Goal: Information Seeking & Learning: Learn about a topic

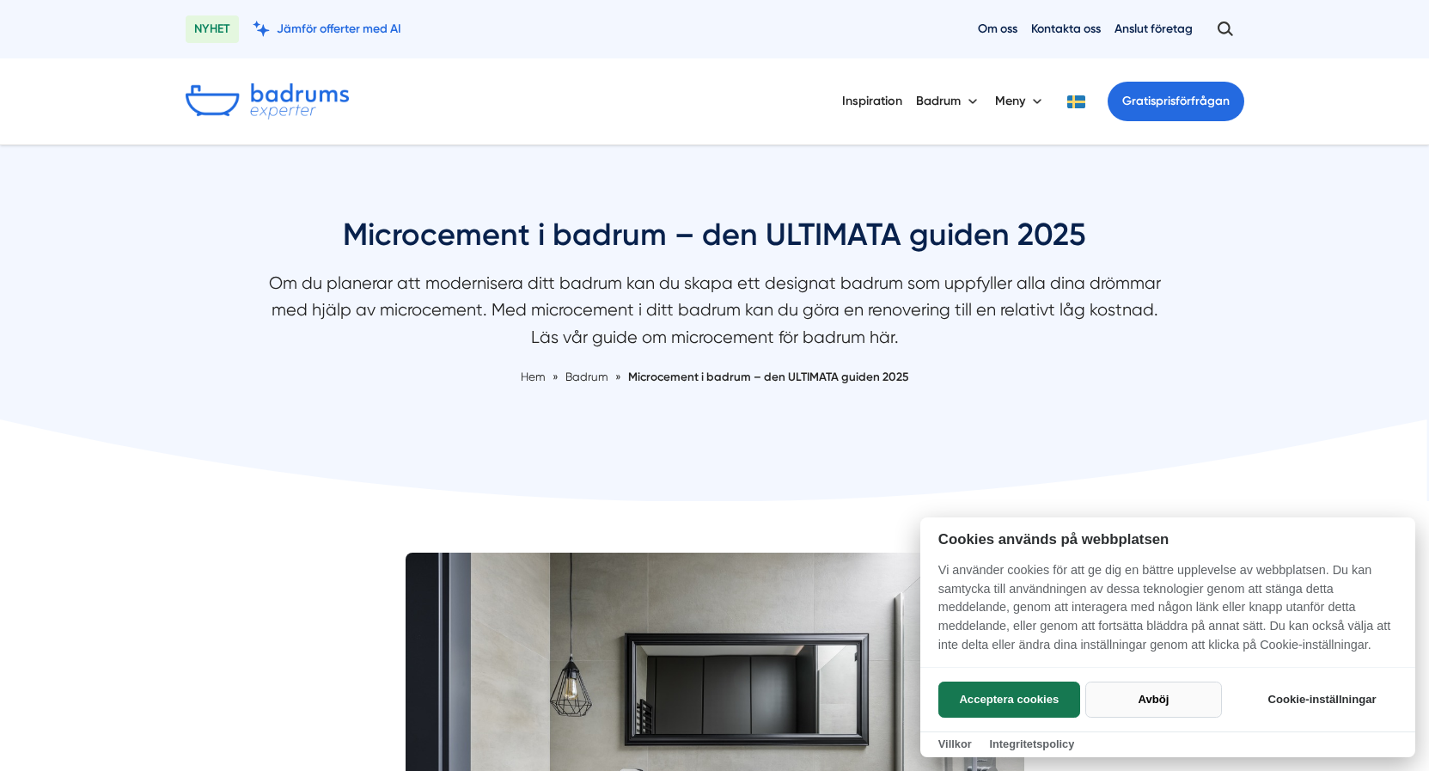
click at [1142, 694] on button "Avböj" at bounding box center [1153, 699] width 137 height 36
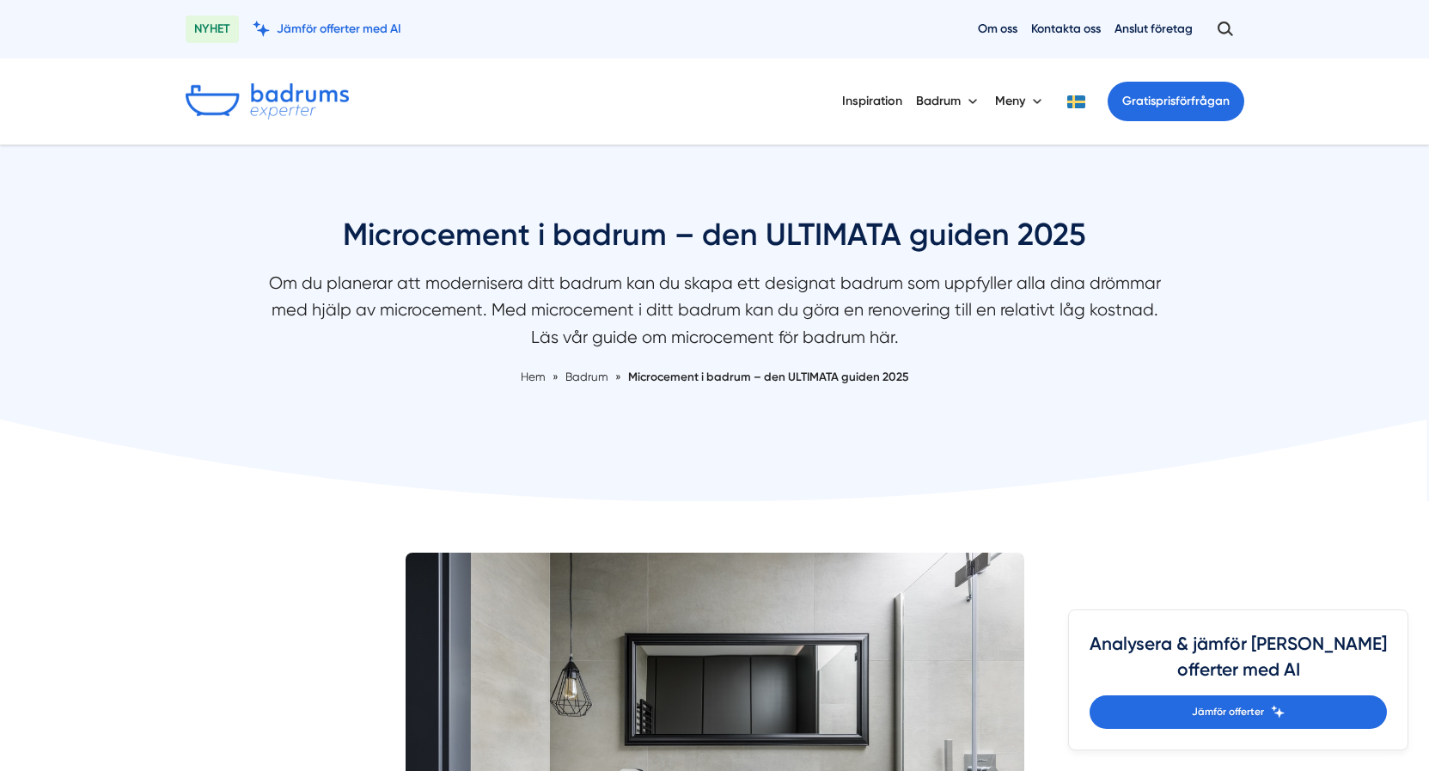
click at [211, 375] on div "Microcement i badrum – den ULTIMATA guiden 2025 Om du planerar att modernisera …" at bounding box center [715, 320] width 1100 height 213
drag, startPoint x: 271, startPoint y: 410, endPoint x: 250, endPoint y: 411, distance: 20.7
click at [271, 411] on div "Microcement i badrum – den ULTIMATA guiden 2025 Om du planerar att modernisera …" at bounding box center [715, 320] width 1100 height 213
click at [296, 400] on div "Microcement i badrum – den ULTIMATA guiden 2025 Om du planerar att modernisera …" at bounding box center [715, 320] width 1100 height 213
click at [285, 391] on div "Microcement i badrum – den ULTIMATA guiden 2025 Om du planerar att modernisera …" at bounding box center [715, 320] width 1100 height 213
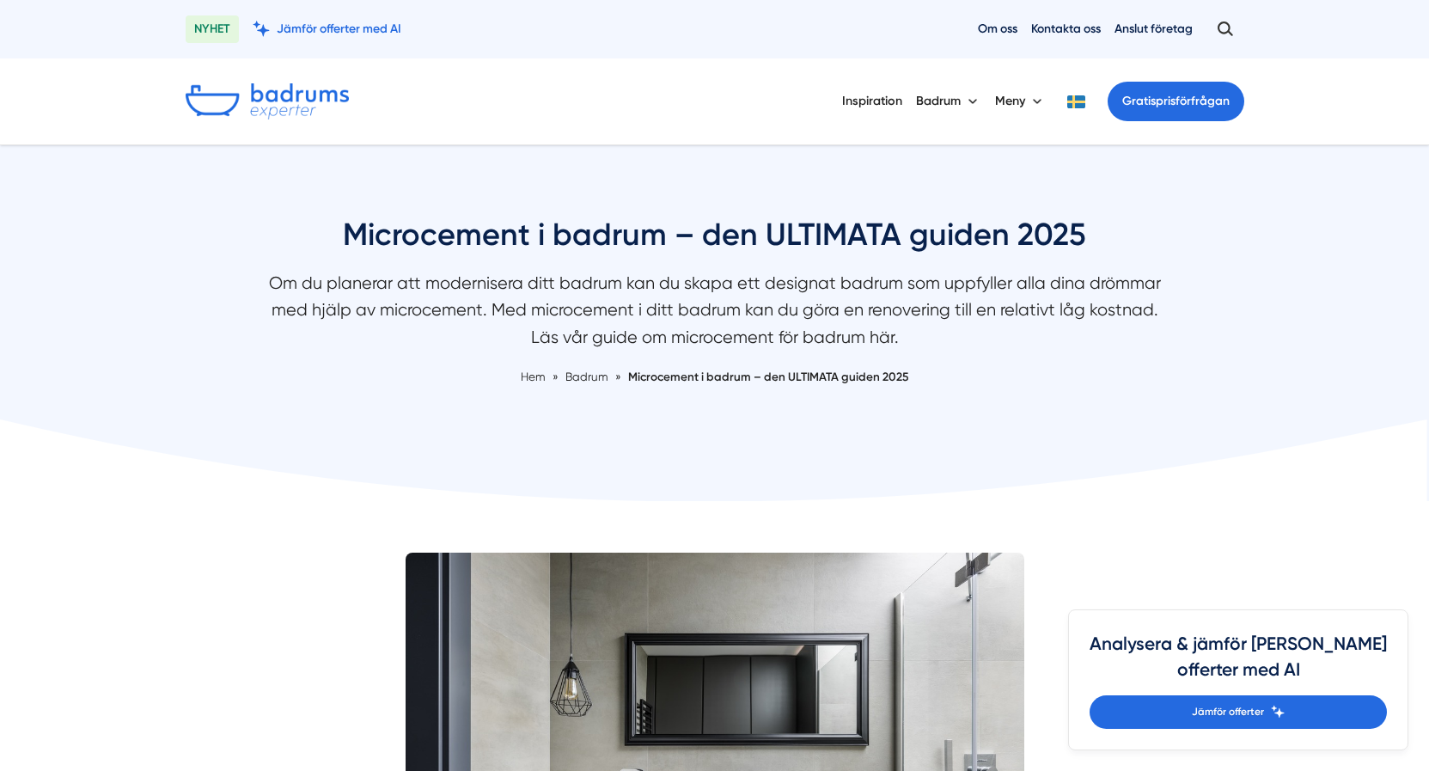
click at [271, 380] on nav "Hem » [GEOGRAPHIC_DATA] » Microcement i badrum – den ULTIMATA guiden 2025" at bounding box center [714, 377] width 911 height 18
click at [166, 405] on div "Microcement i badrum – den ULTIMATA guiden 2025 Om du planerar att modernisera …" at bounding box center [715, 320] width 1100 height 213
click at [206, 398] on div "Microcement i badrum – den ULTIMATA guiden 2025 Om du planerar att modernisera …" at bounding box center [715, 320] width 1100 height 213
click at [201, 392] on div "Microcement i badrum – den ULTIMATA guiden 2025 Om du planerar att modernisera …" at bounding box center [715, 320] width 1100 height 213
click at [199, 391] on div "Microcement i badrum – den ULTIMATA guiden 2025 Om du planerar att modernisera …" at bounding box center [715, 320] width 1100 height 213
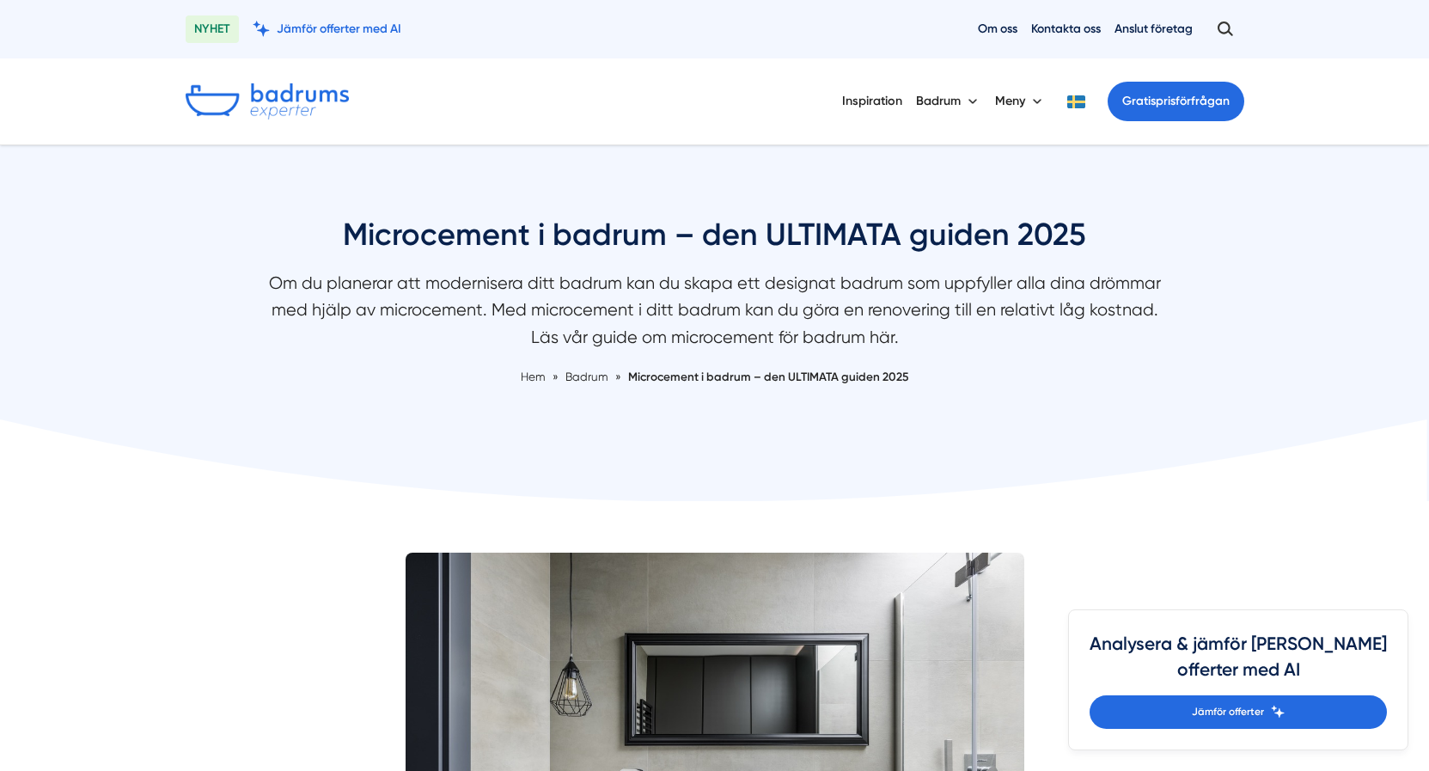
click at [199, 391] on div "Microcement i badrum – den ULTIMATA guiden 2025 Om du planerar att modernisera …" at bounding box center [715, 320] width 1100 height 213
click at [217, 381] on div "Microcement i badrum – den ULTIMATA guiden 2025 Om du planerar att modernisera …" at bounding box center [715, 320] width 1100 height 213
click at [220, 379] on div "Microcement i badrum – den ULTIMATA guiden 2025 Om du planerar att modernisera …" at bounding box center [715, 320] width 1100 height 213
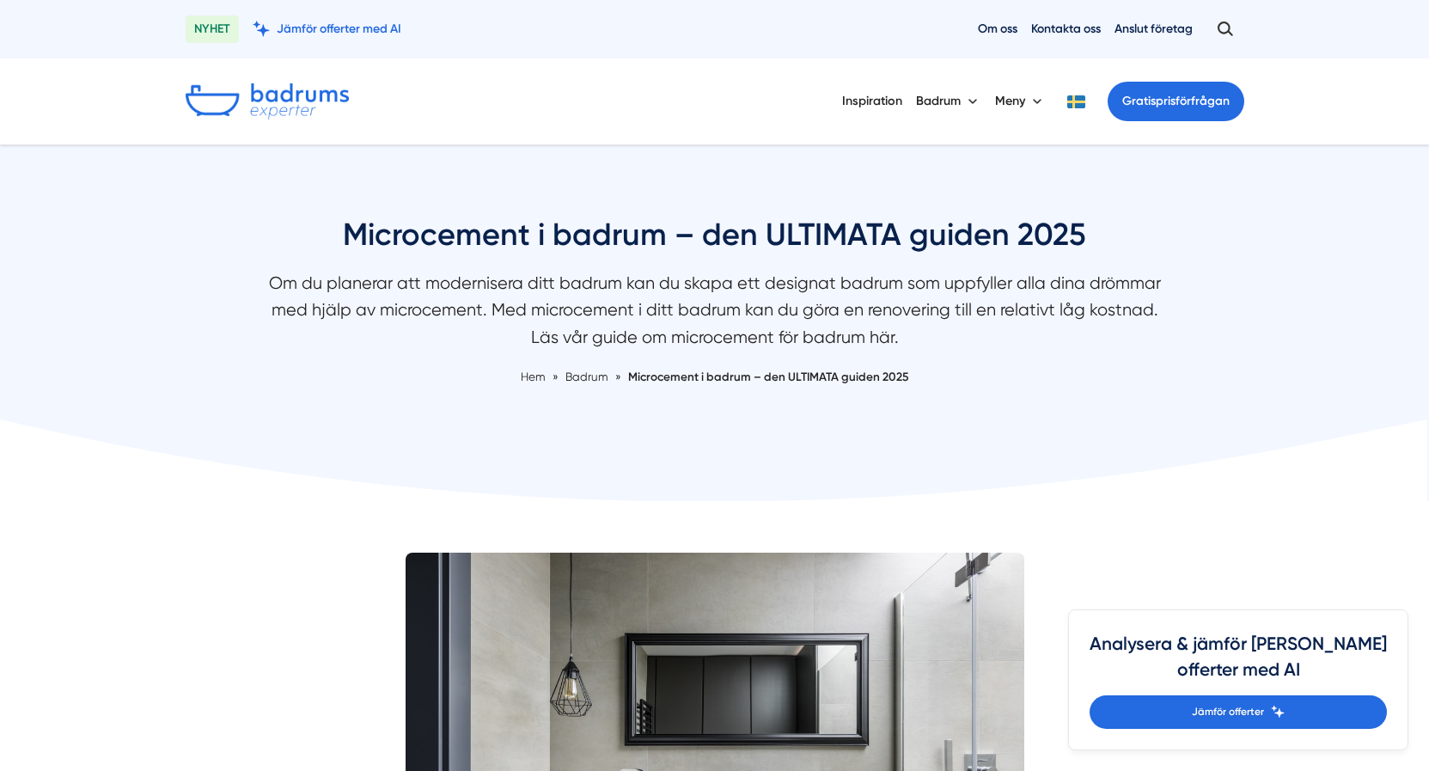
click at [226, 379] on div "Microcement i badrum – den ULTIMATA guiden 2025 Om du planerar att modernisera …" at bounding box center [715, 320] width 1100 height 213
click at [225, 378] on div "Microcement i badrum – den ULTIMATA guiden 2025 Om du planerar att modernisera …" at bounding box center [715, 320] width 1100 height 213
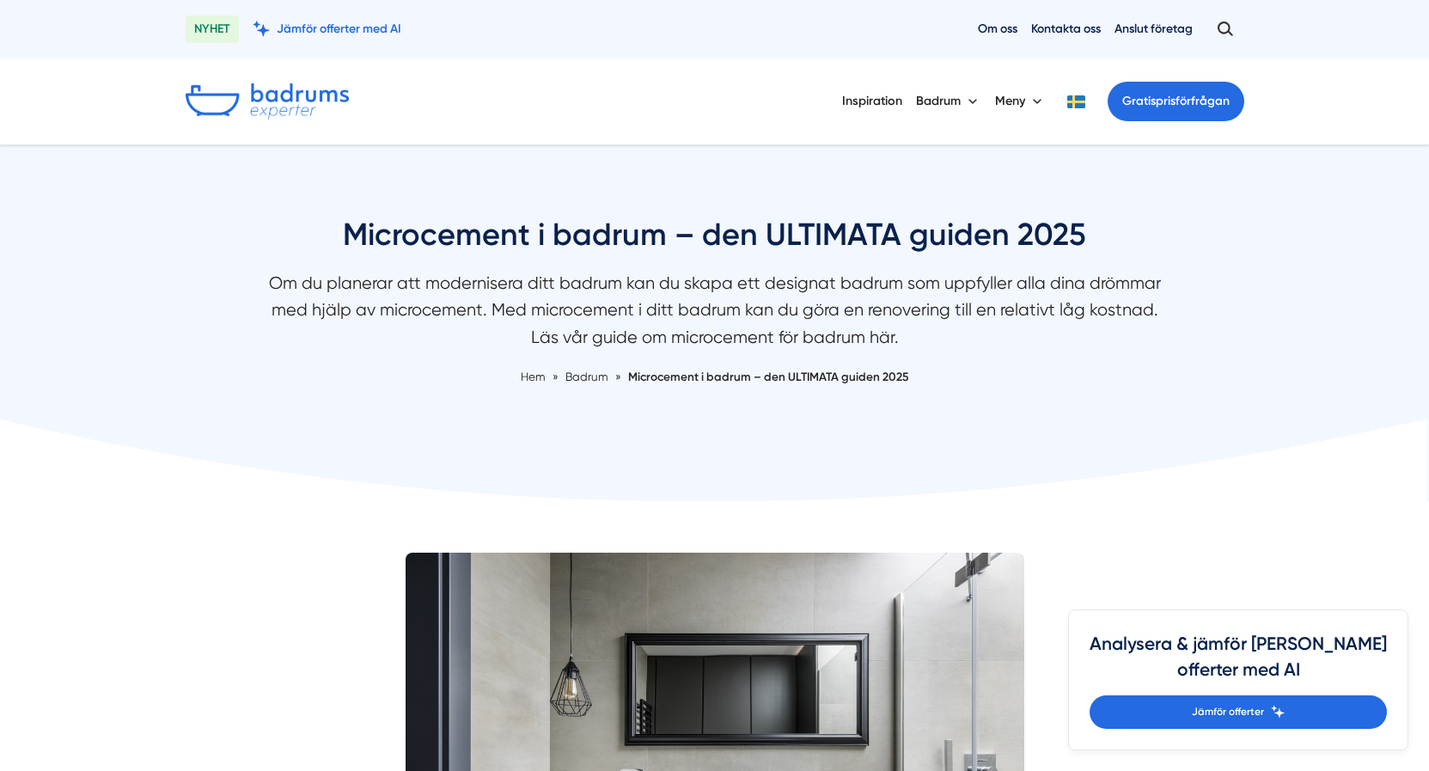
click at [212, 419] on div "Microcement i badrum – den ULTIMATA guiden 2025 Om du planerar att modernisera …" at bounding box center [714, 324] width 1429 height 359
click at [329, 425] on icon at bounding box center [714, 460] width 1429 height 82
drag, startPoint x: 172, startPoint y: 430, endPoint x: 187, endPoint y: 432, distance: 15.6
click at [185, 439] on icon at bounding box center [714, 460] width 1429 height 82
click at [193, 445] on icon at bounding box center [714, 460] width 1429 height 82
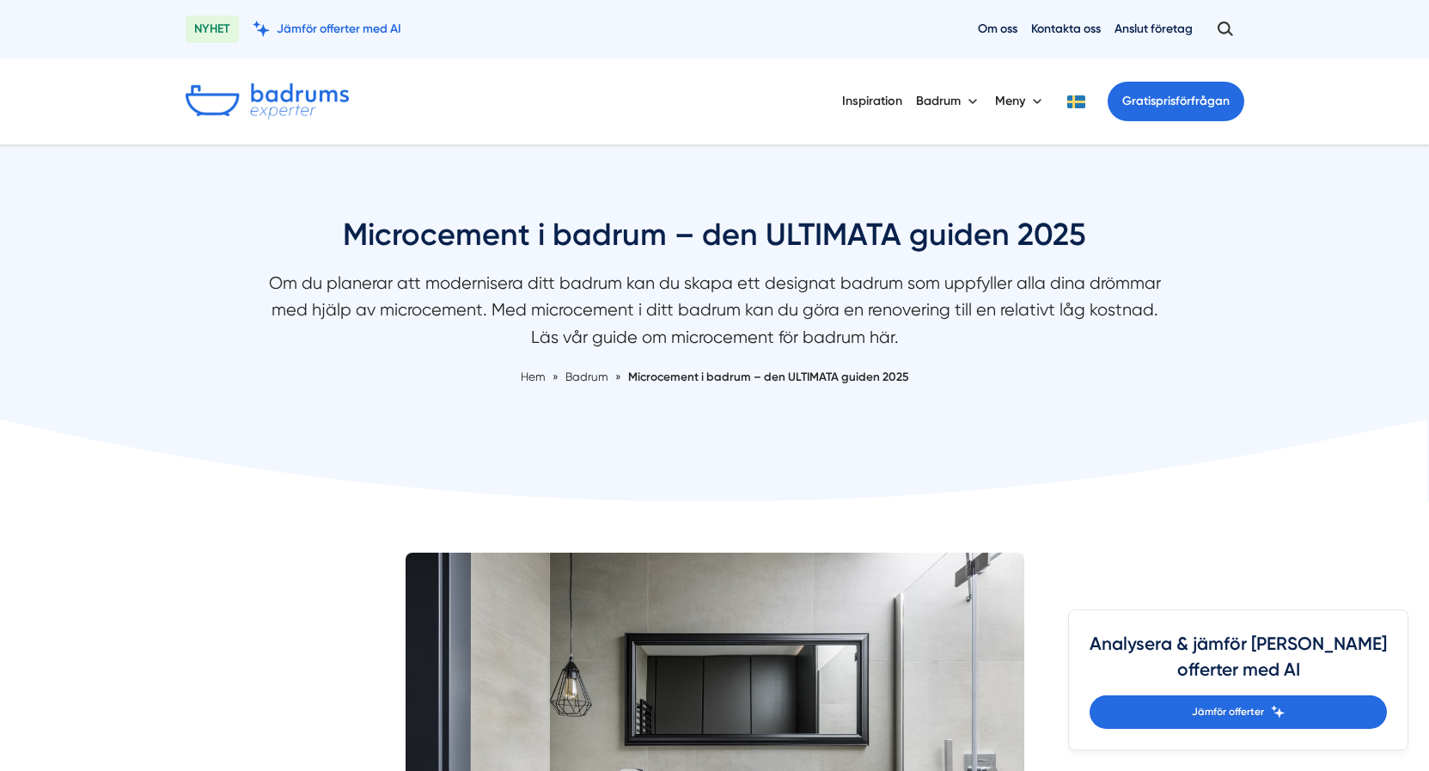
drag, startPoint x: 308, startPoint y: 424, endPoint x: 294, endPoint y: 439, distance: 20.7
click at [301, 442] on icon at bounding box center [714, 460] width 1429 height 82
drag, startPoint x: 237, startPoint y: 454, endPoint x: 212, endPoint y: 439, distance: 29.3
click at [230, 452] on icon at bounding box center [714, 460] width 1429 height 82
click at [192, 414] on div "Microcement i badrum – den ULTIMATA guiden 2025 Om du planerar att modernisera …" at bounding box center [715, 320] width 1100 height 213
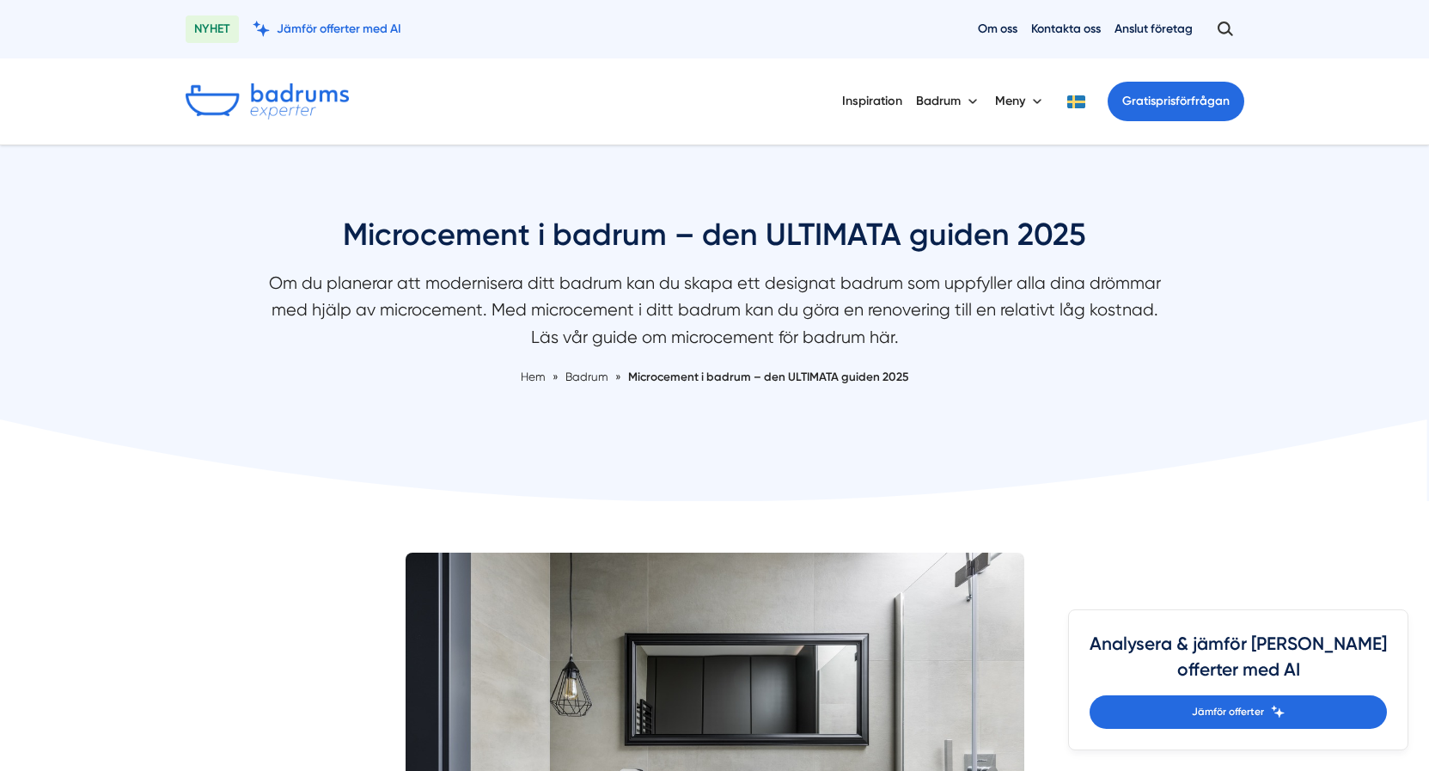
click at [183, 376] on div "Microcement i badrum – den ULTIMATA guiden 2025 Om du planerar att modernisera …" at bounding box center [715, 320] width 1100 height 213
click at [180, 392] on div "Microcement i badrum – den ULTIMATA guiden 2025 Om du planerar att modernisera …" at bounding box center [715, 320] width 1100 height 213
click at [170, 424] on icon at bounding box center [714, 460] width 1429 height 82
click at [174, 424] on icon at bounding box center [714, 460] width 1429 height 82
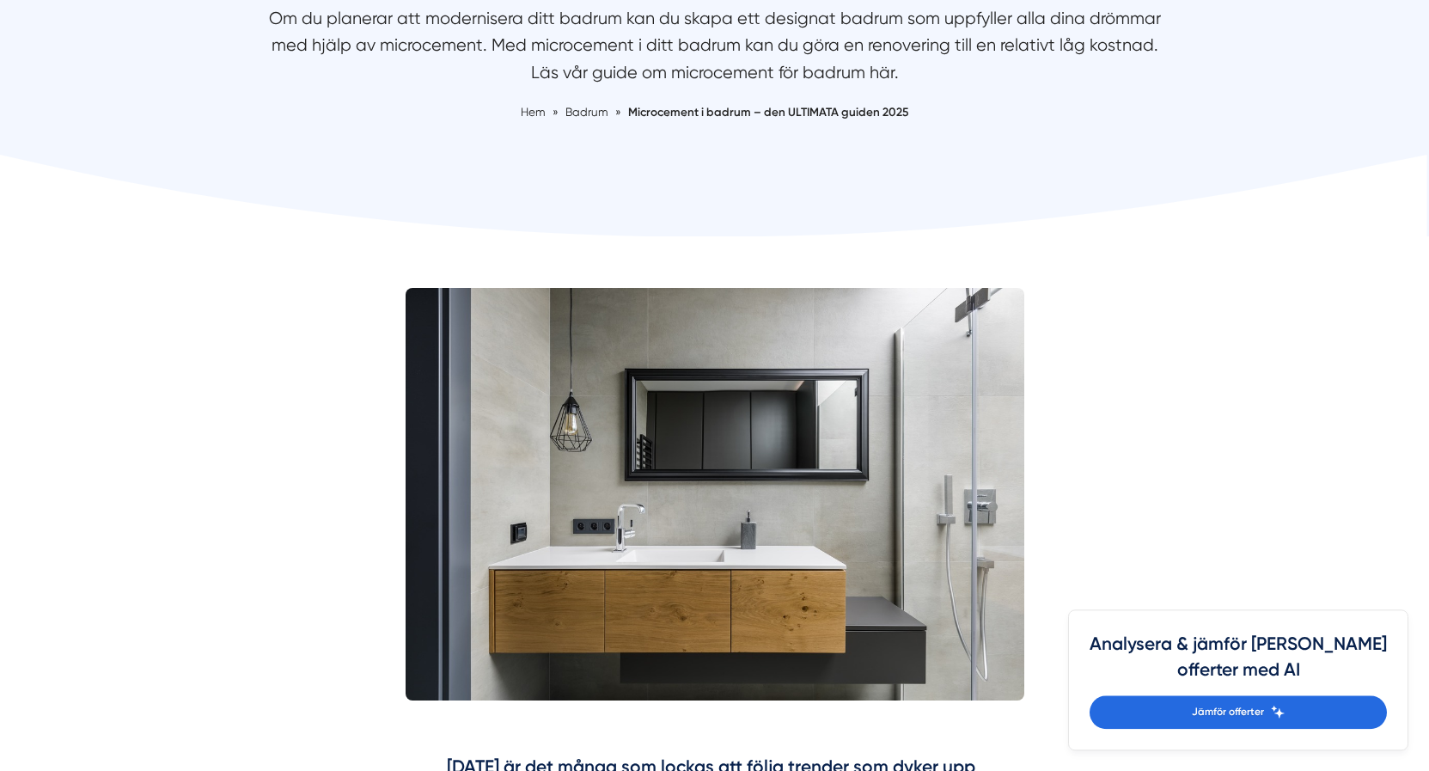
scroll to position [350, 0]
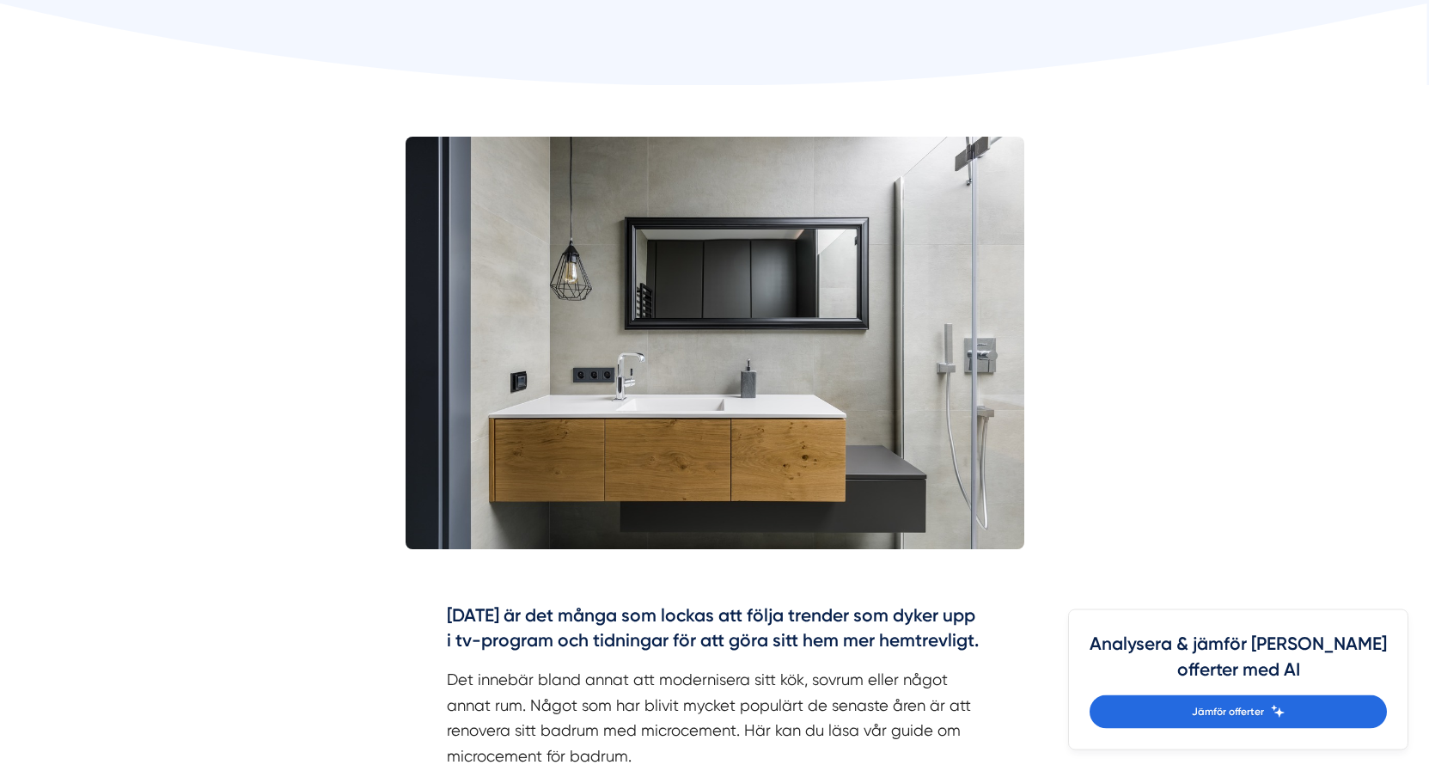
scroll to position [467, 0]
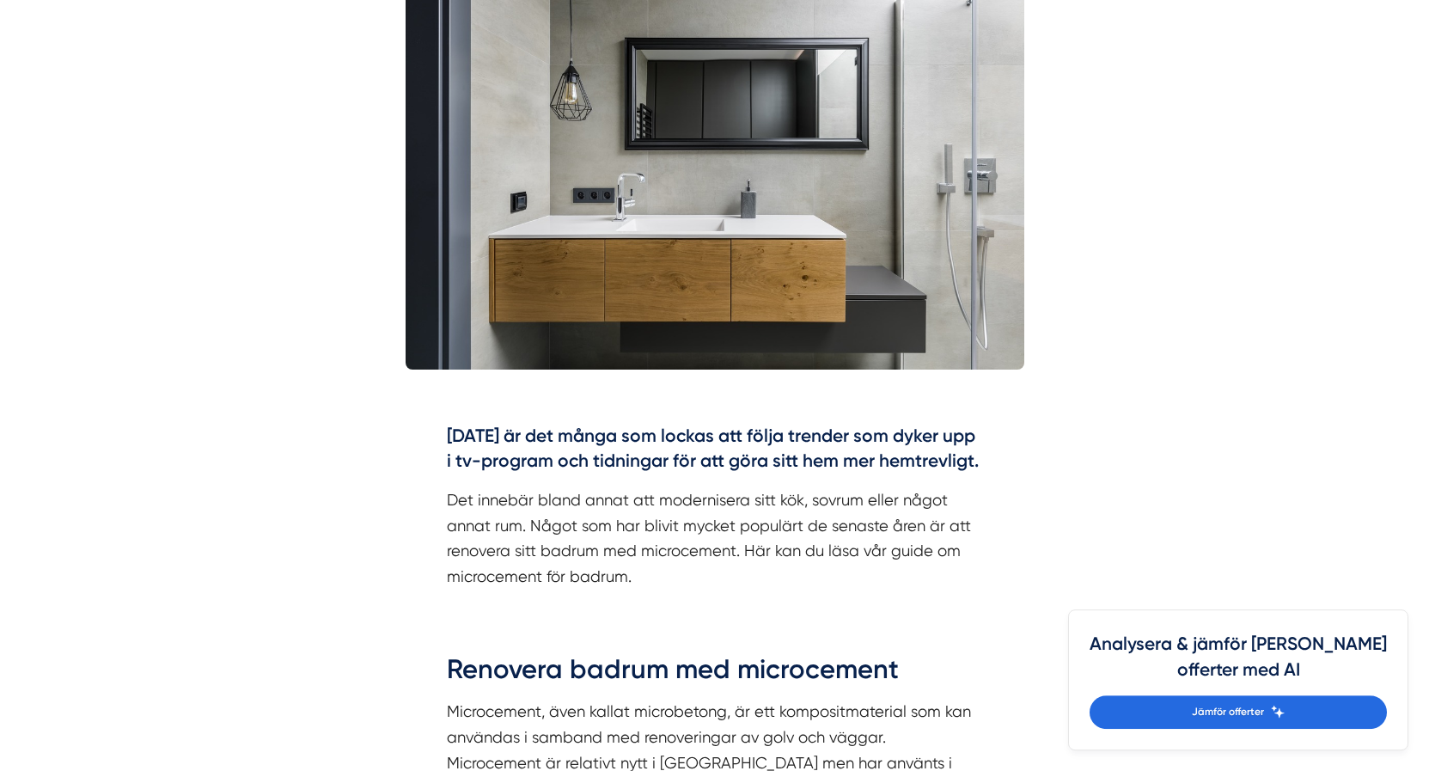
scroll to position [701, 0]
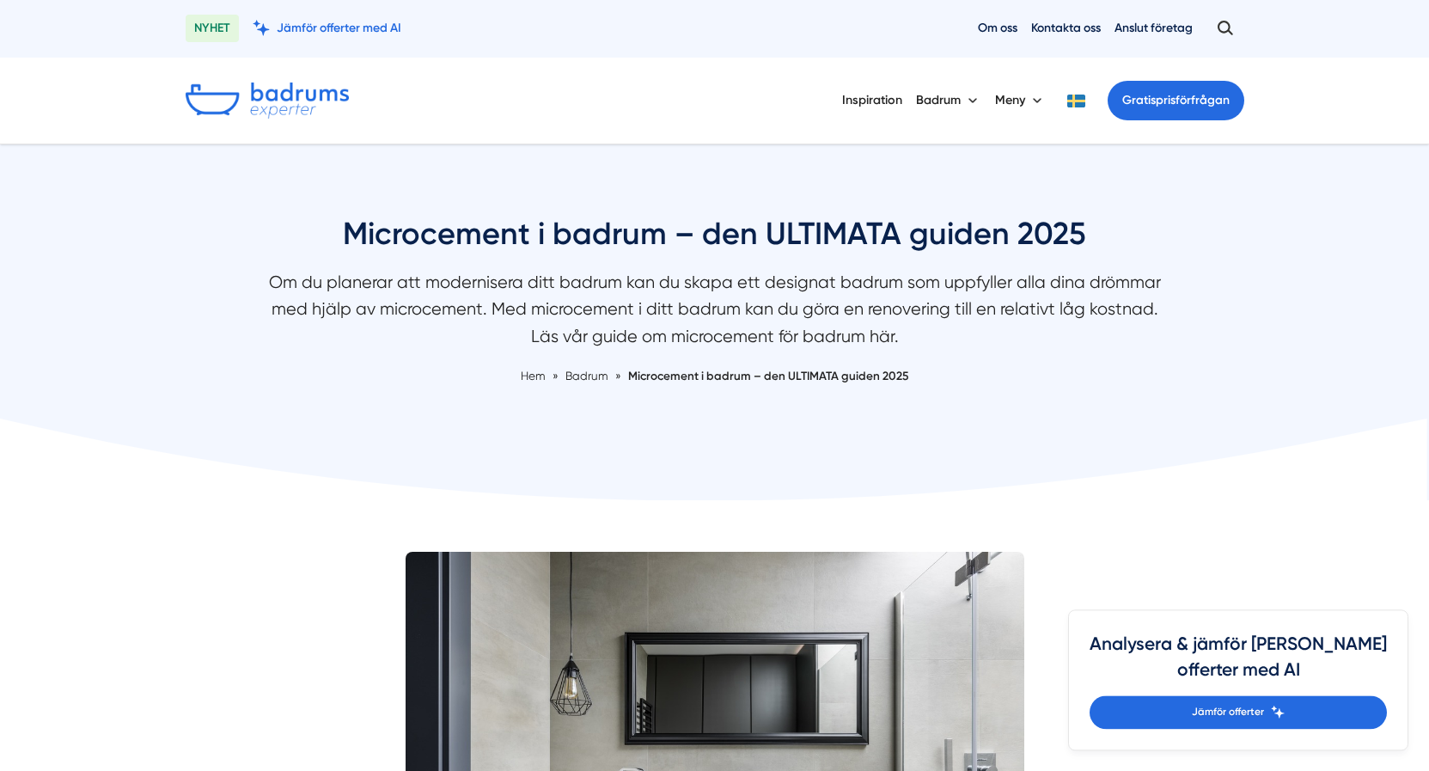
scroll to position [0, 0]
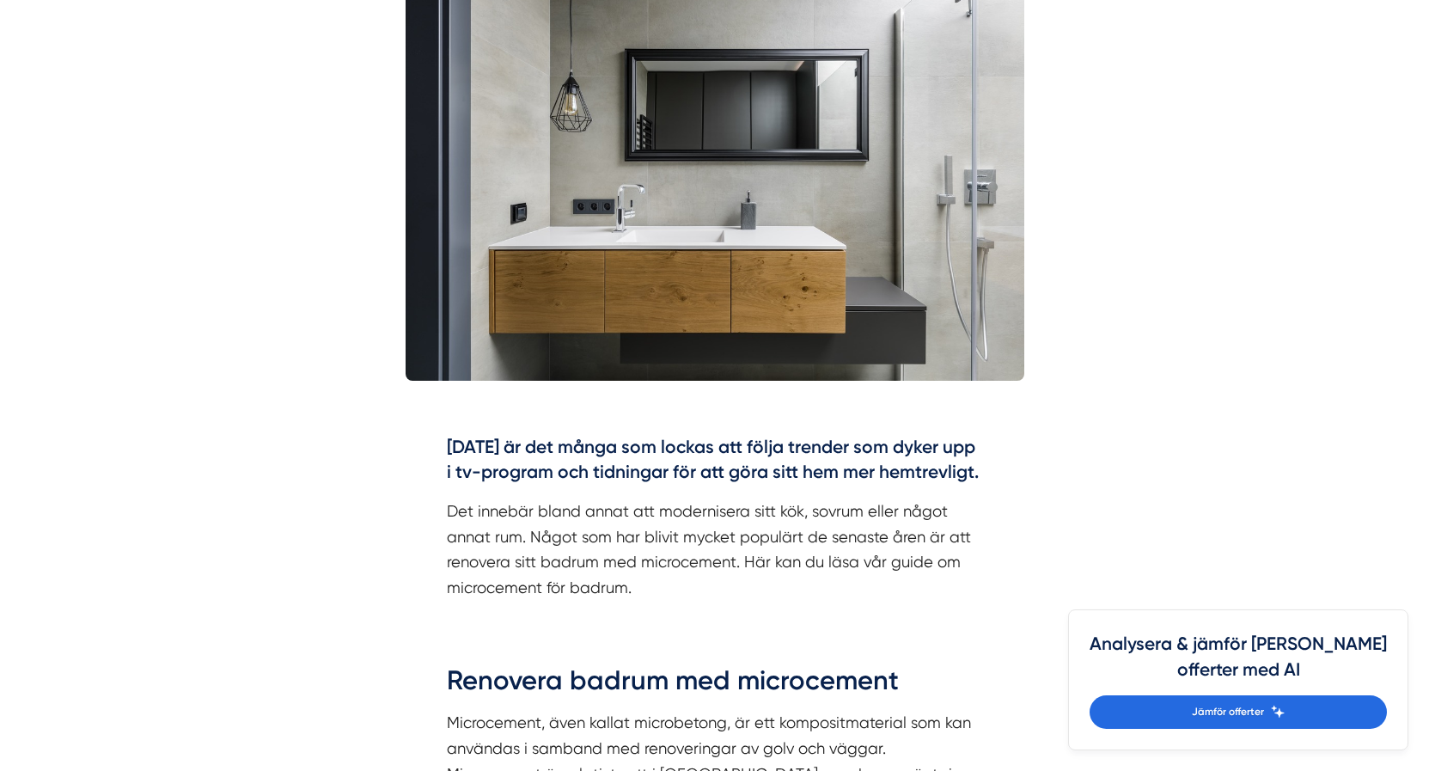
scroll to position [467, 0]
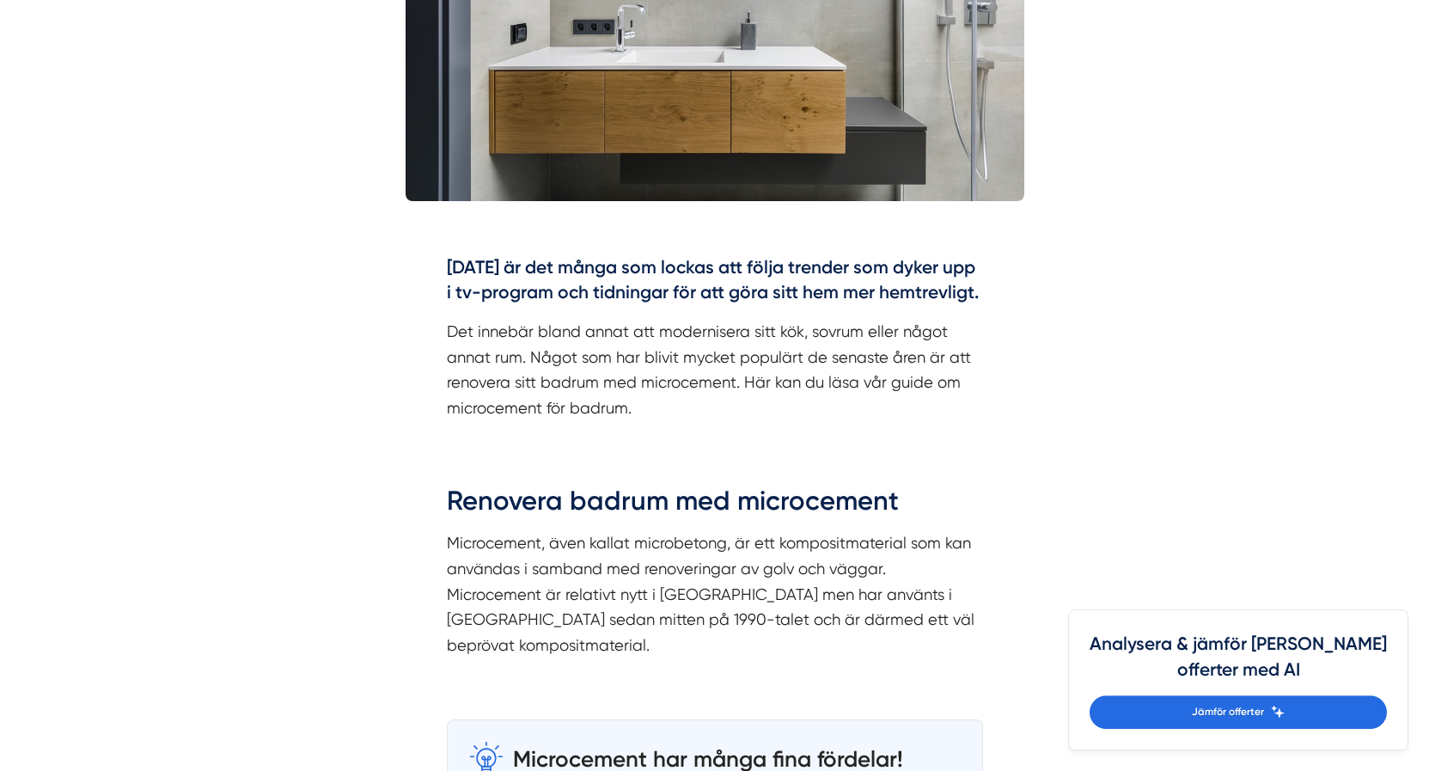
scroll to position [935, 0]
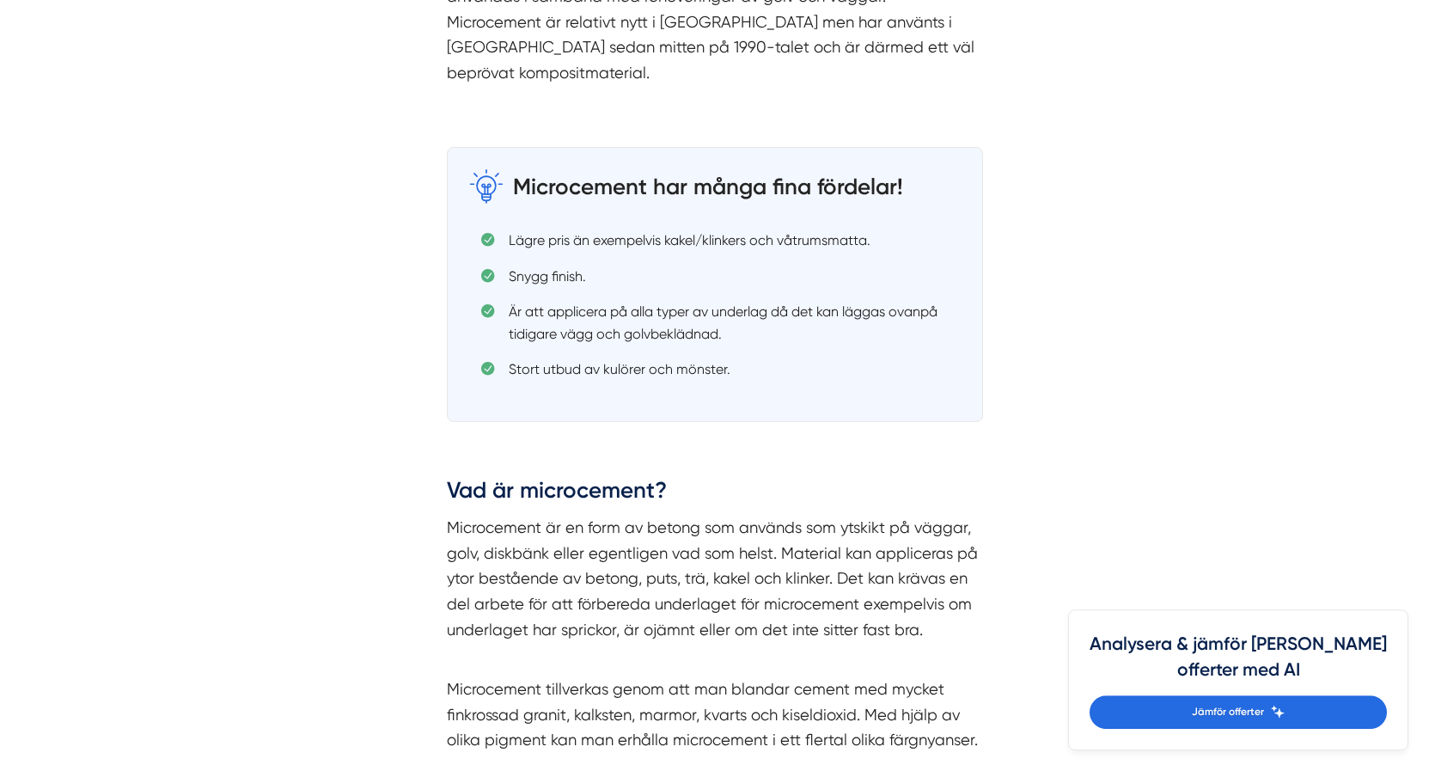
scroll to position [1402, 0]
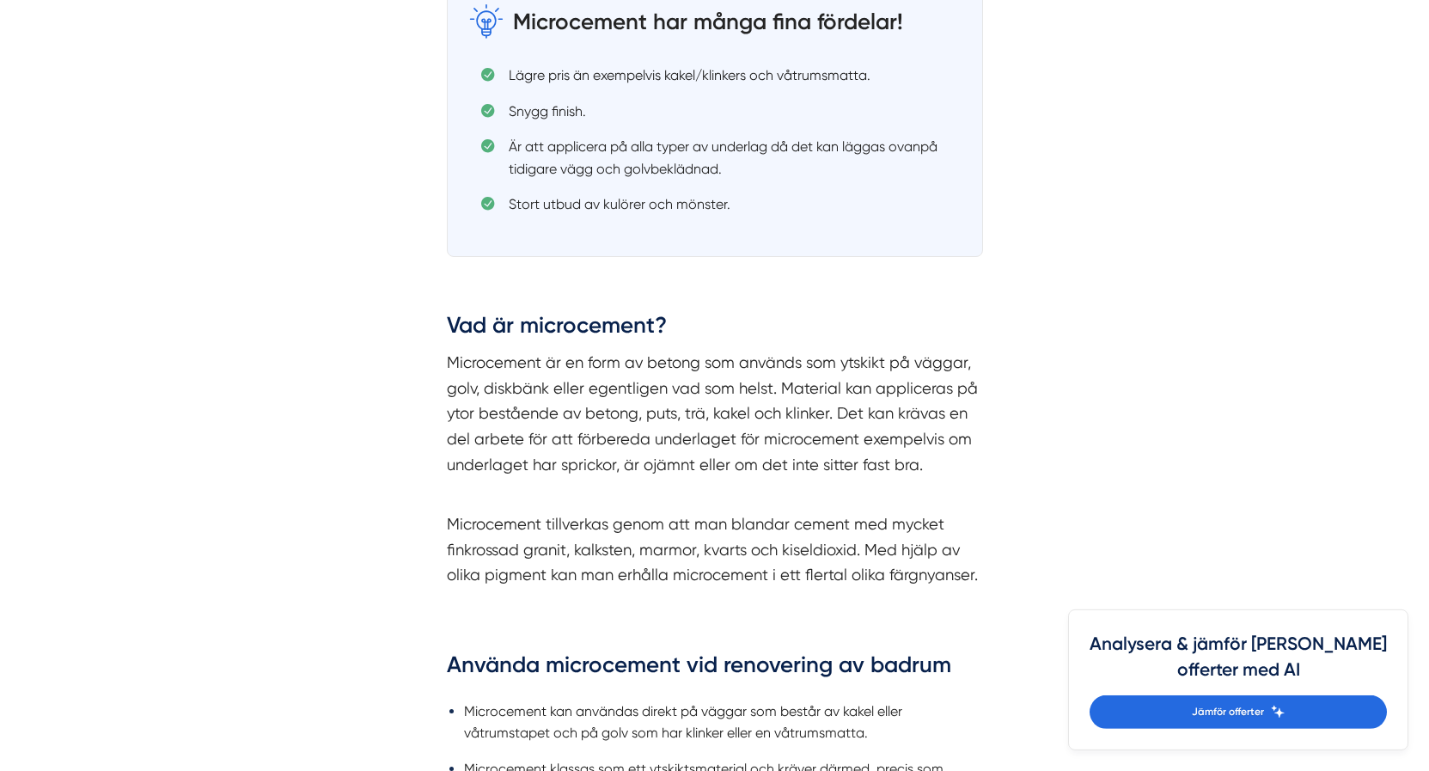
scroll to position [1636, 0]
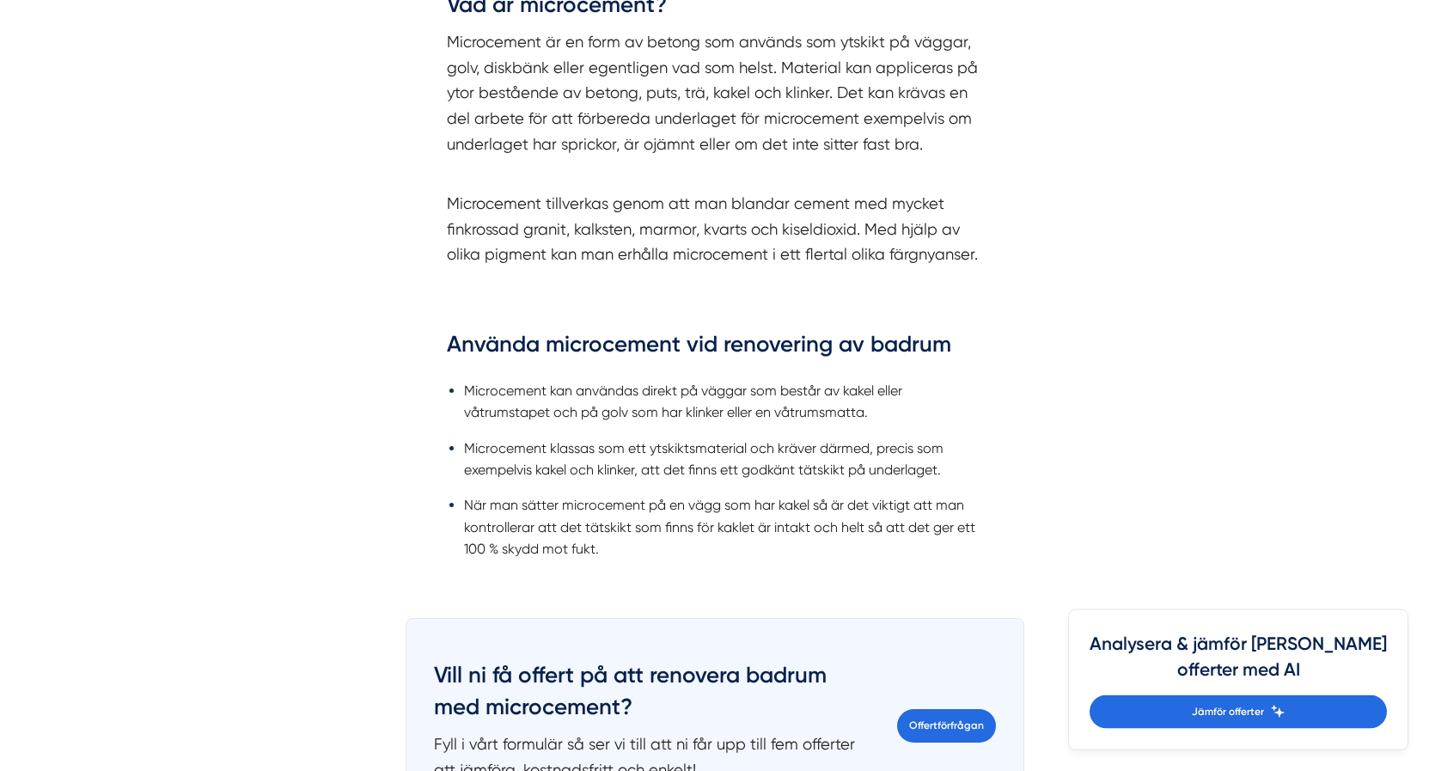
scroll to position [1869, 0]
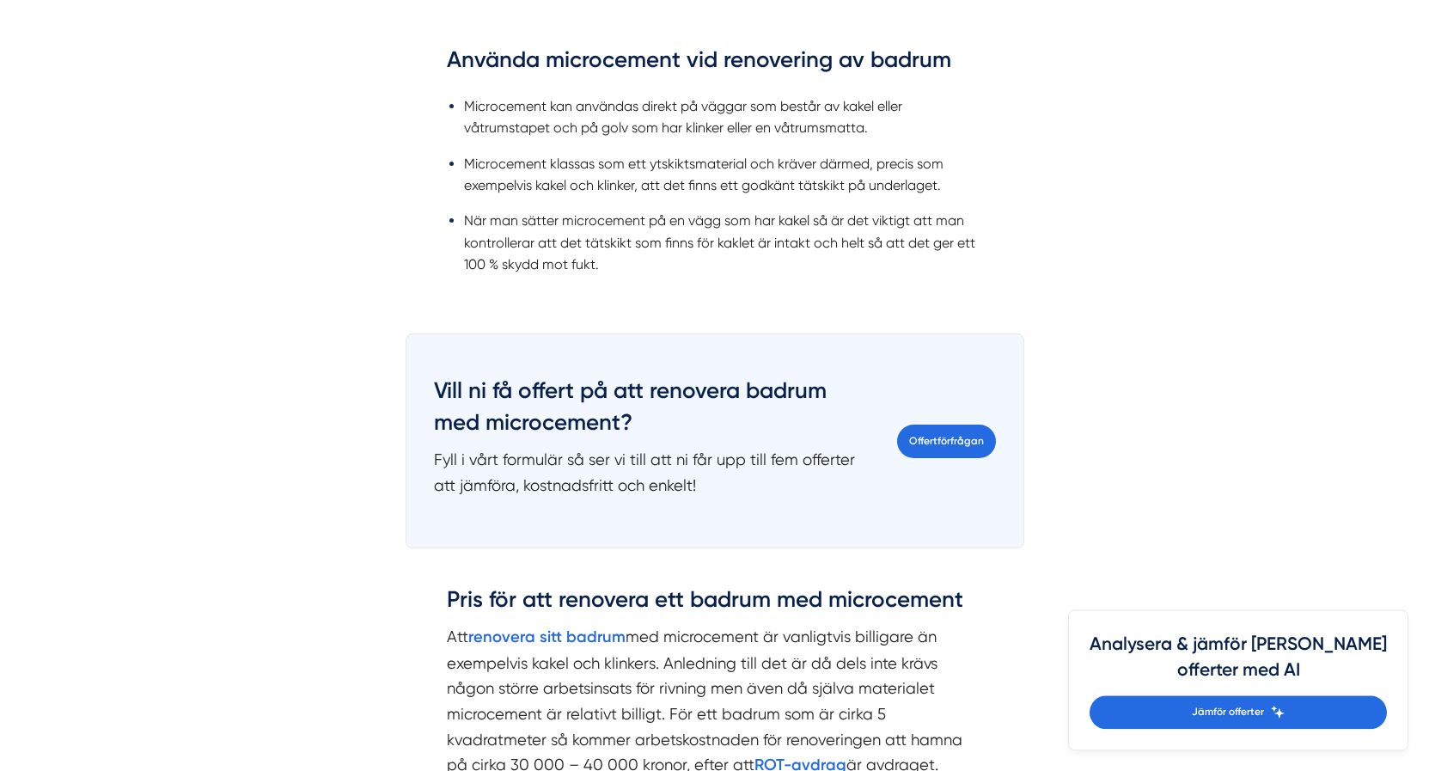
scroll to position [2453, 0]
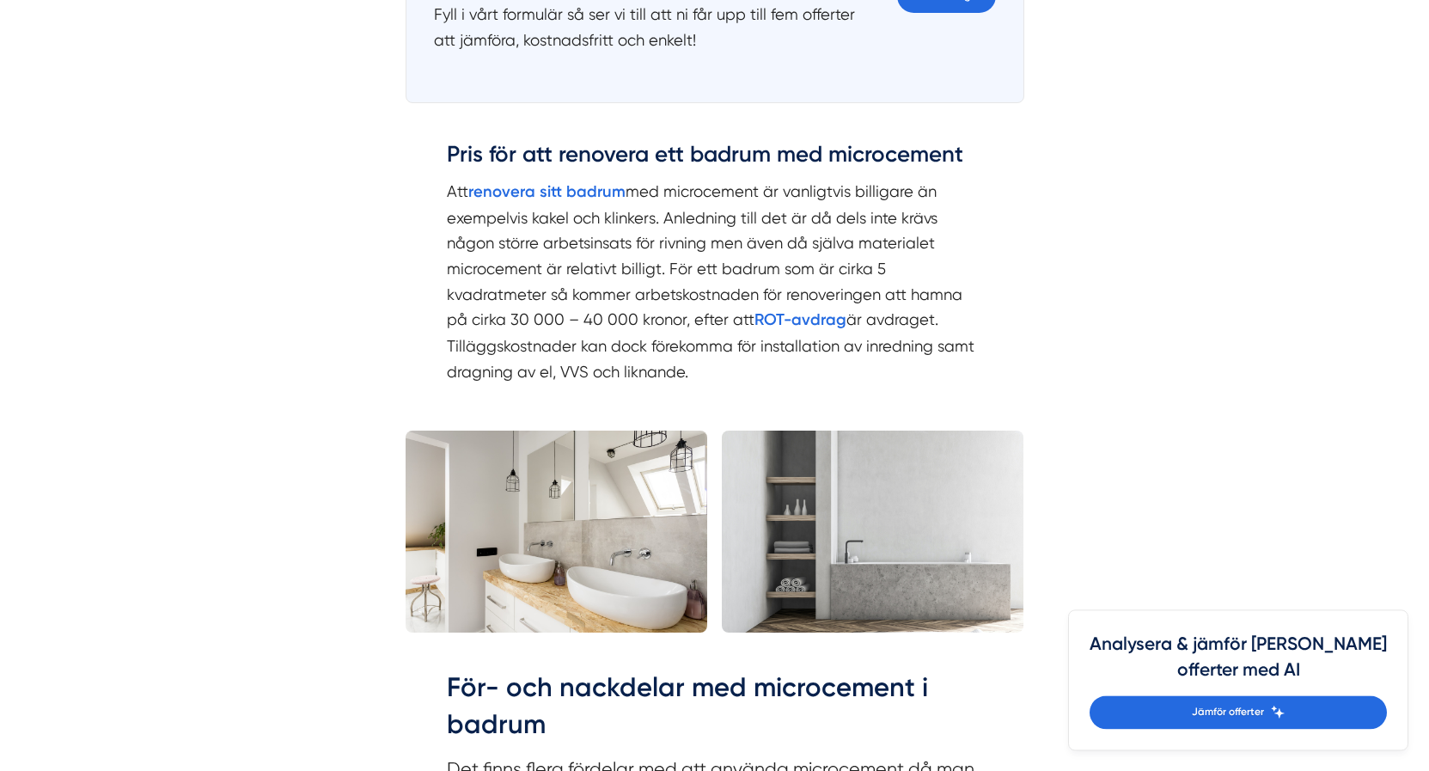
scroll to position [2687, 0]
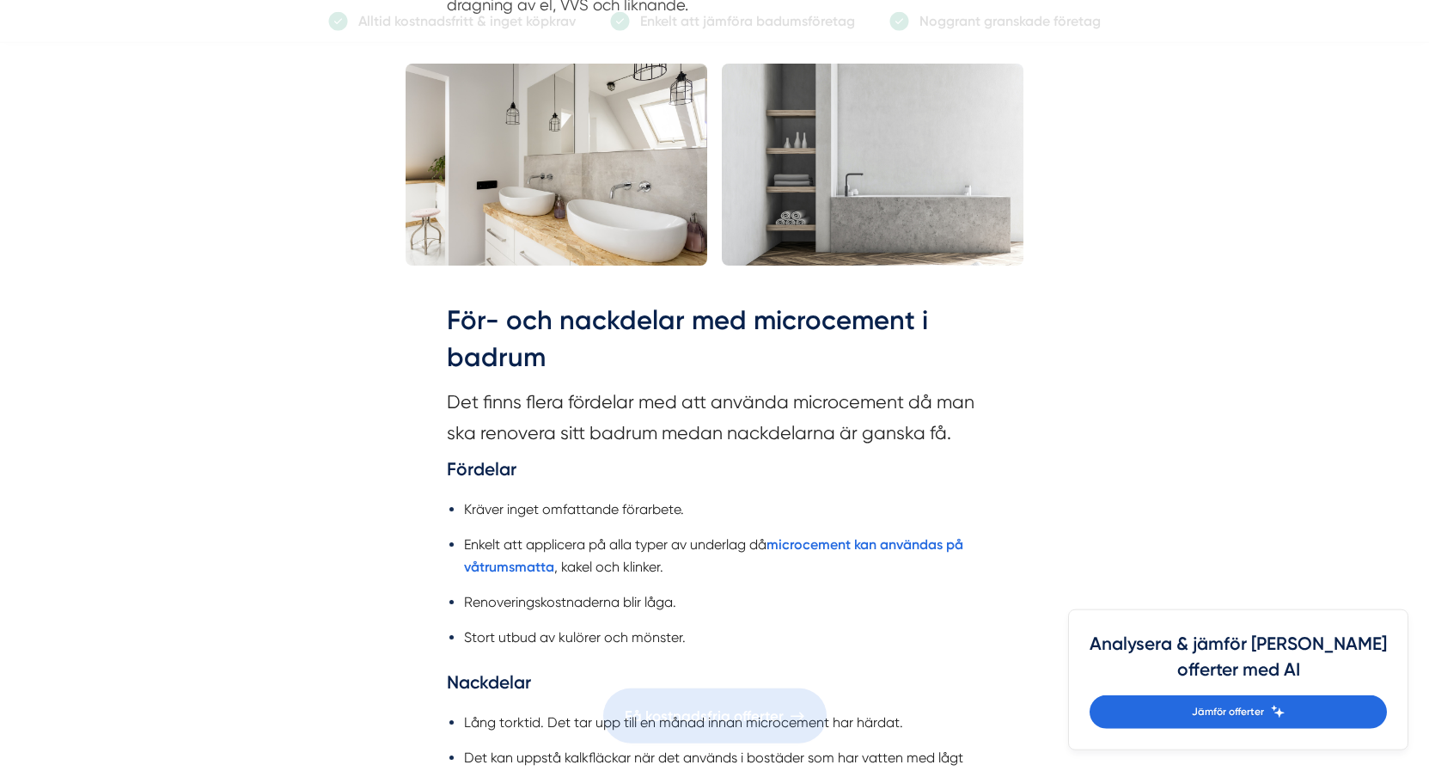
scroll to position [2921, 0]
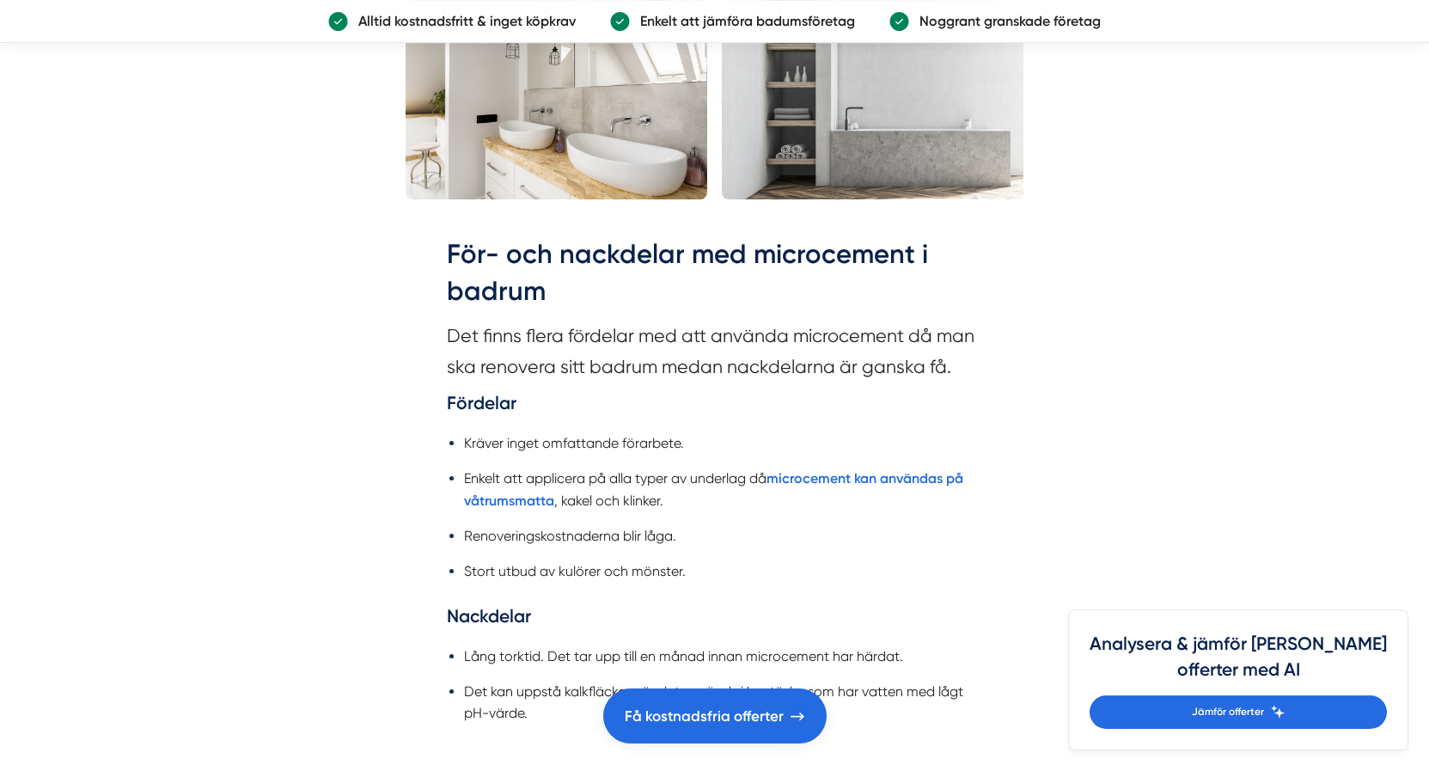
scroll to position [3037, 0]
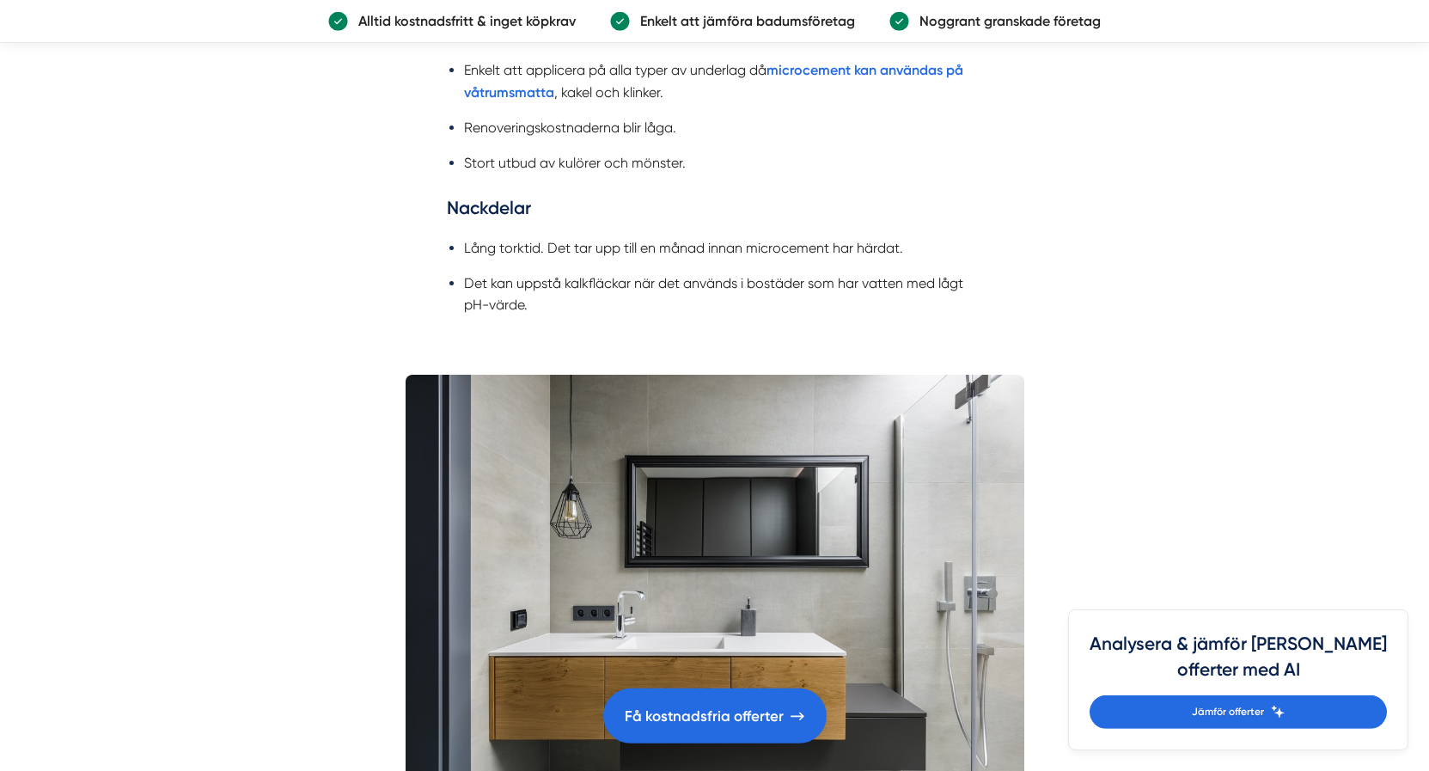
scroll to position [3505, 0]
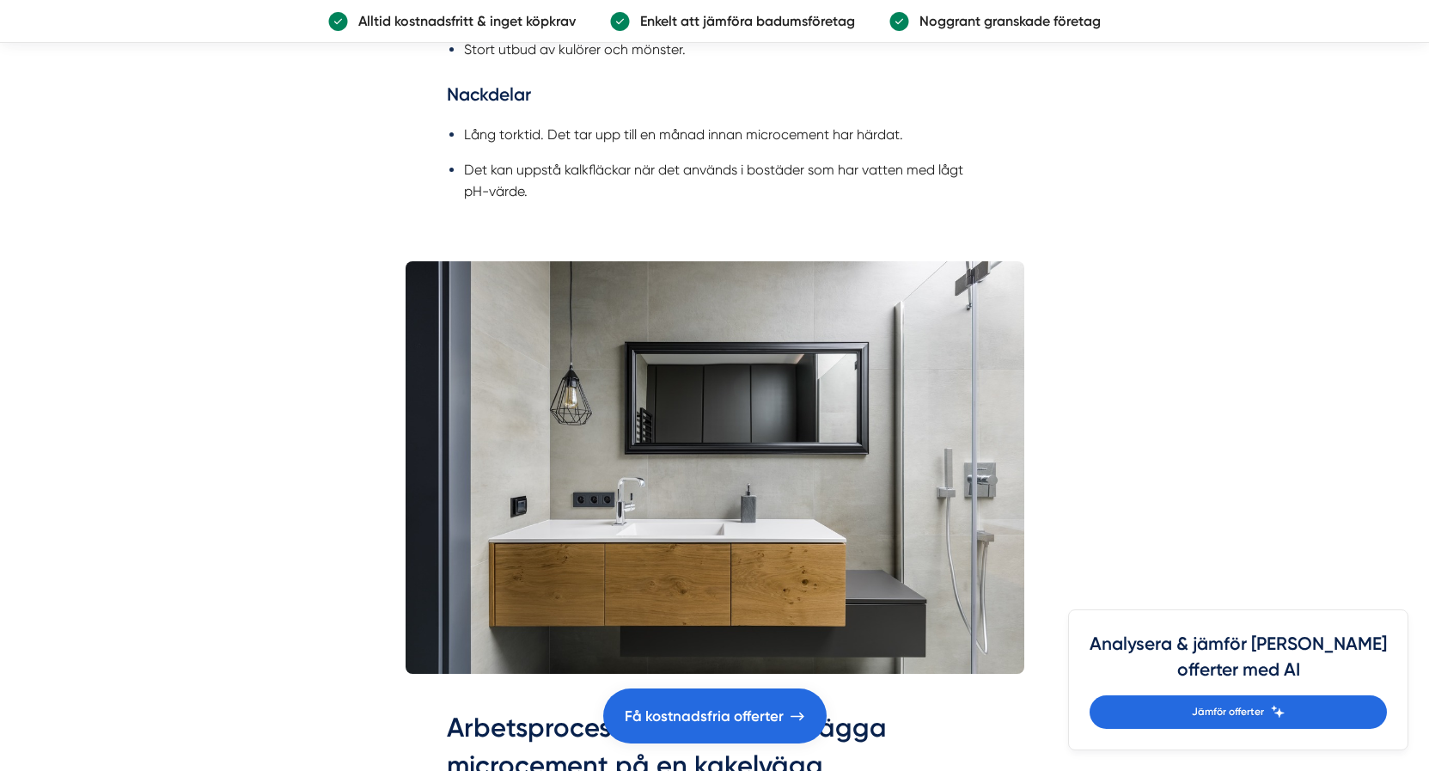
click at [548, 387] on img at bounding box center [714, 467] width 618 height 412
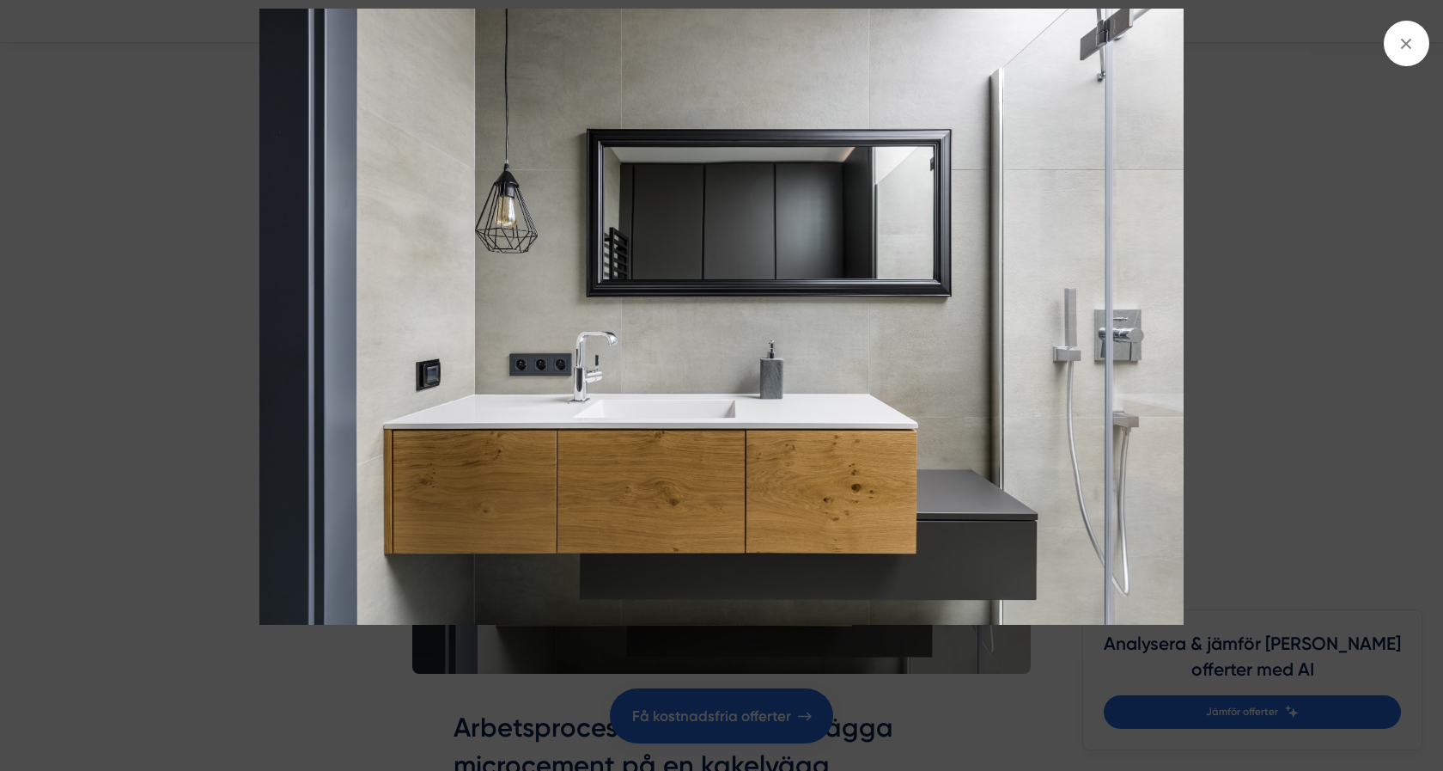
click at [202, 366] on img at bounding box center [721, 317] width 1082 height 617
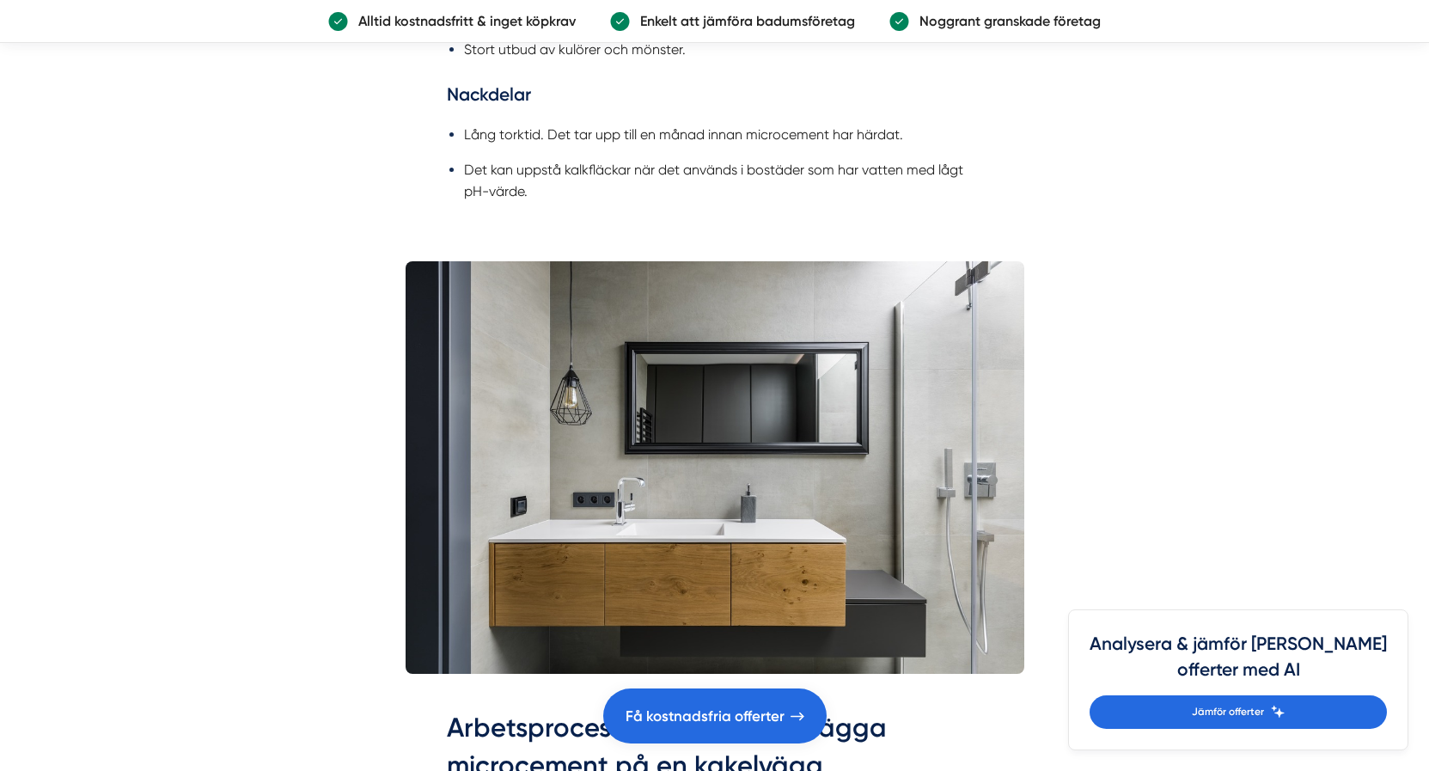
drag, startPoint x: 243, startPoint y: 391, endPoint x: 287, endPoint y: 379, distance: 45.4
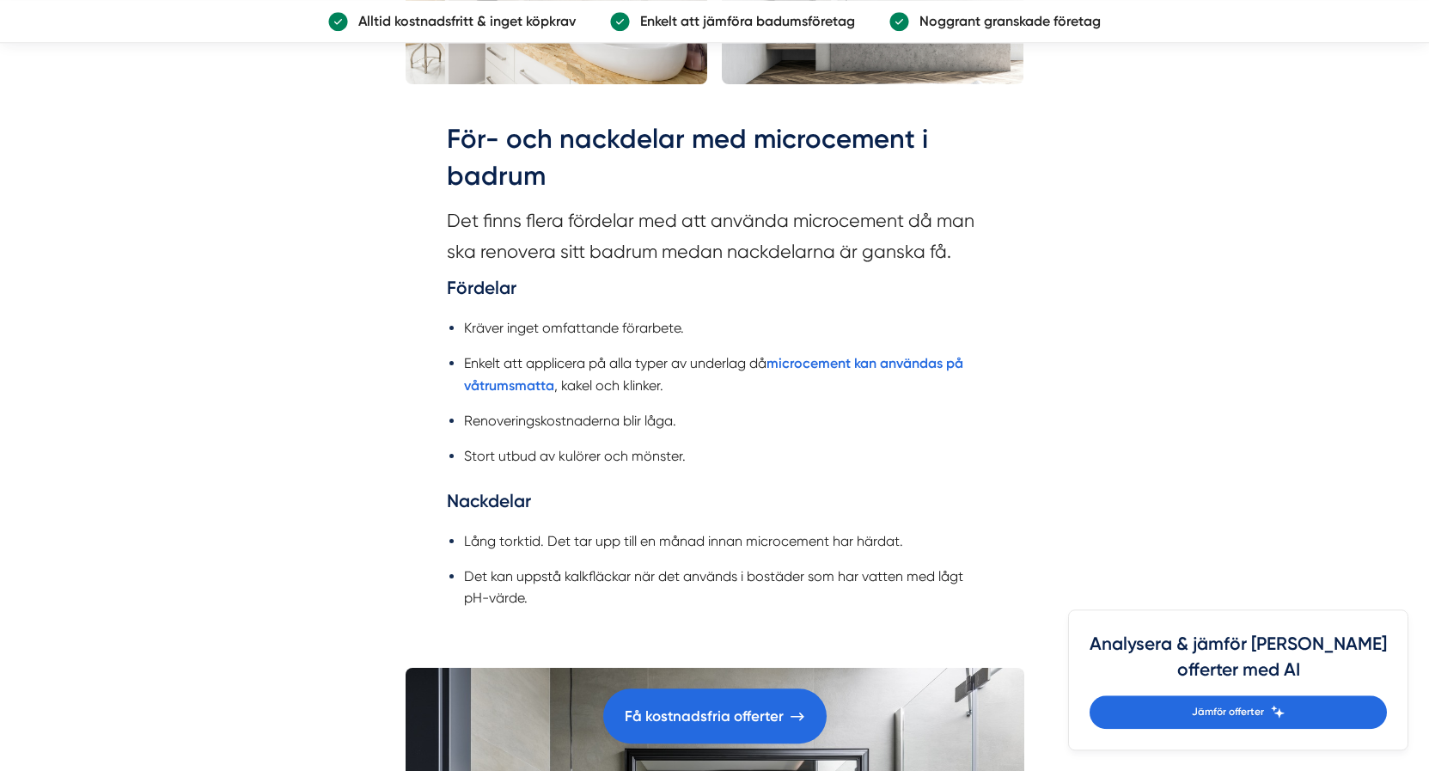
scroll to position [3037, 0]
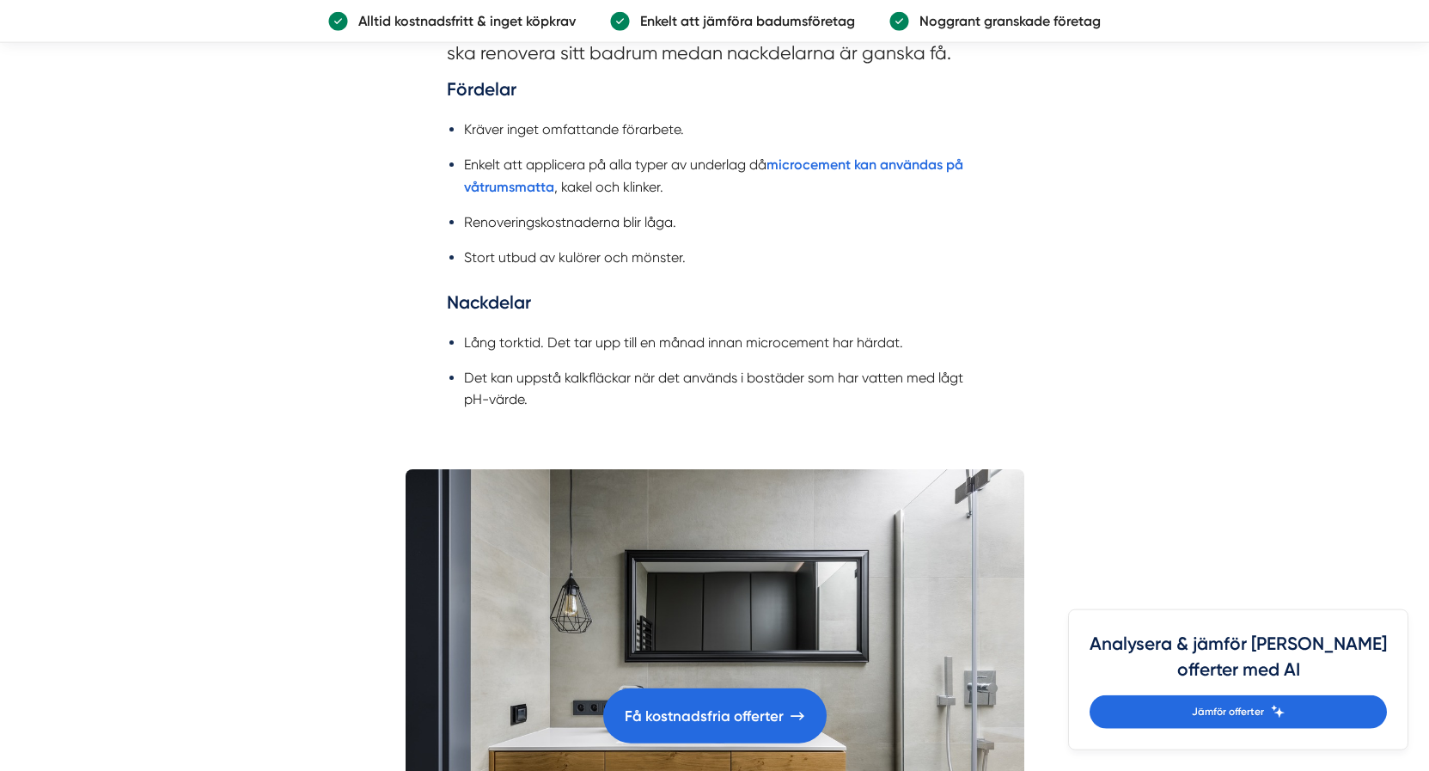
scroll to position [3388, 0]
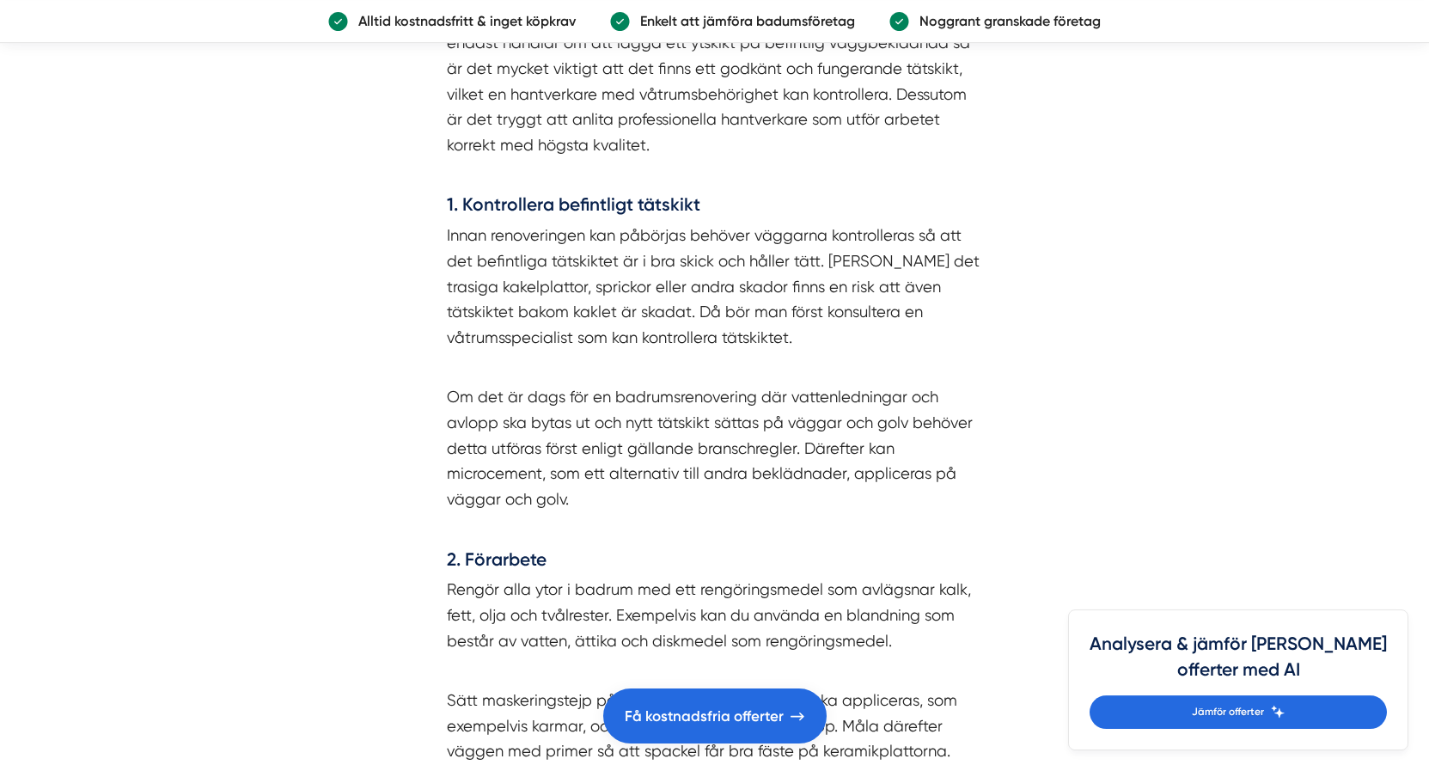
scroll to position [4323, 0]
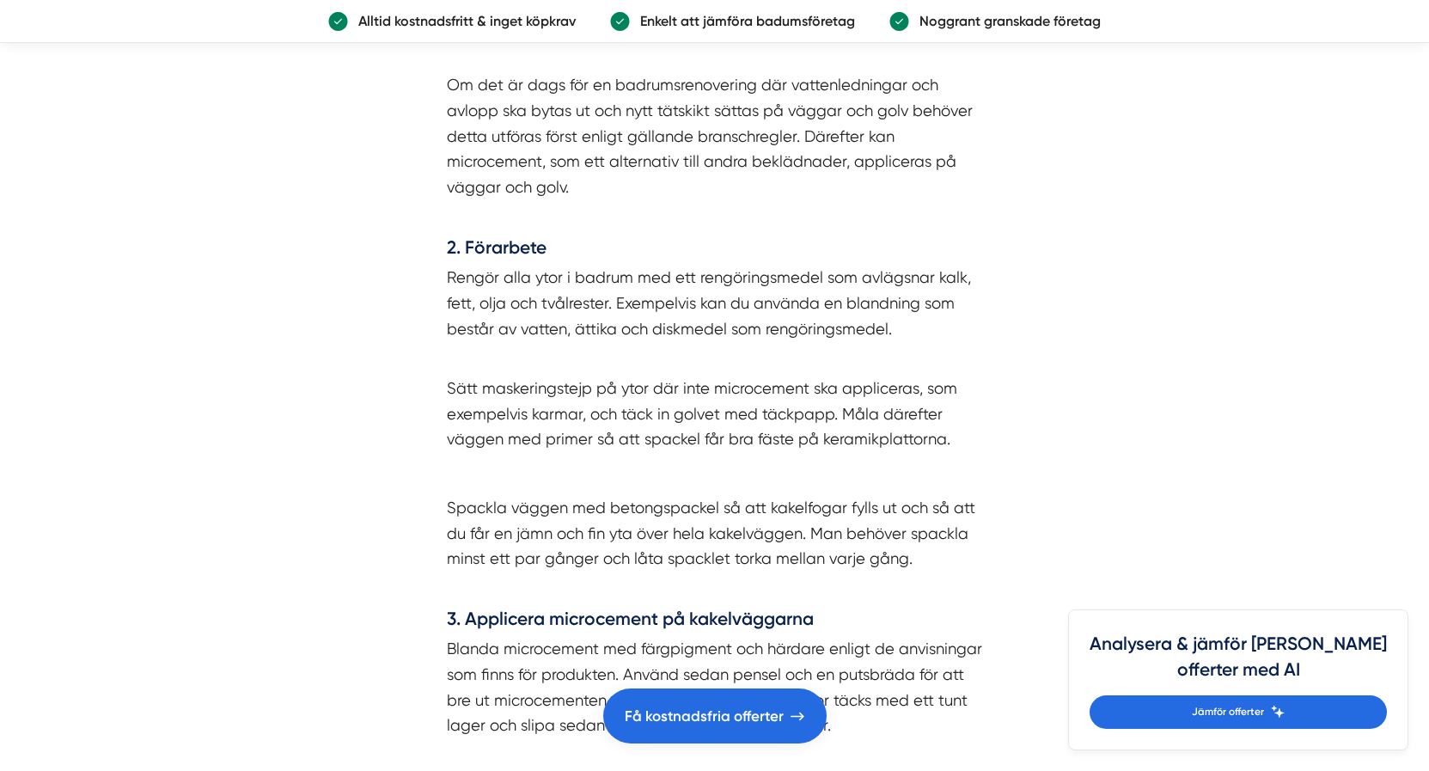
scroll to position [4790, 0]
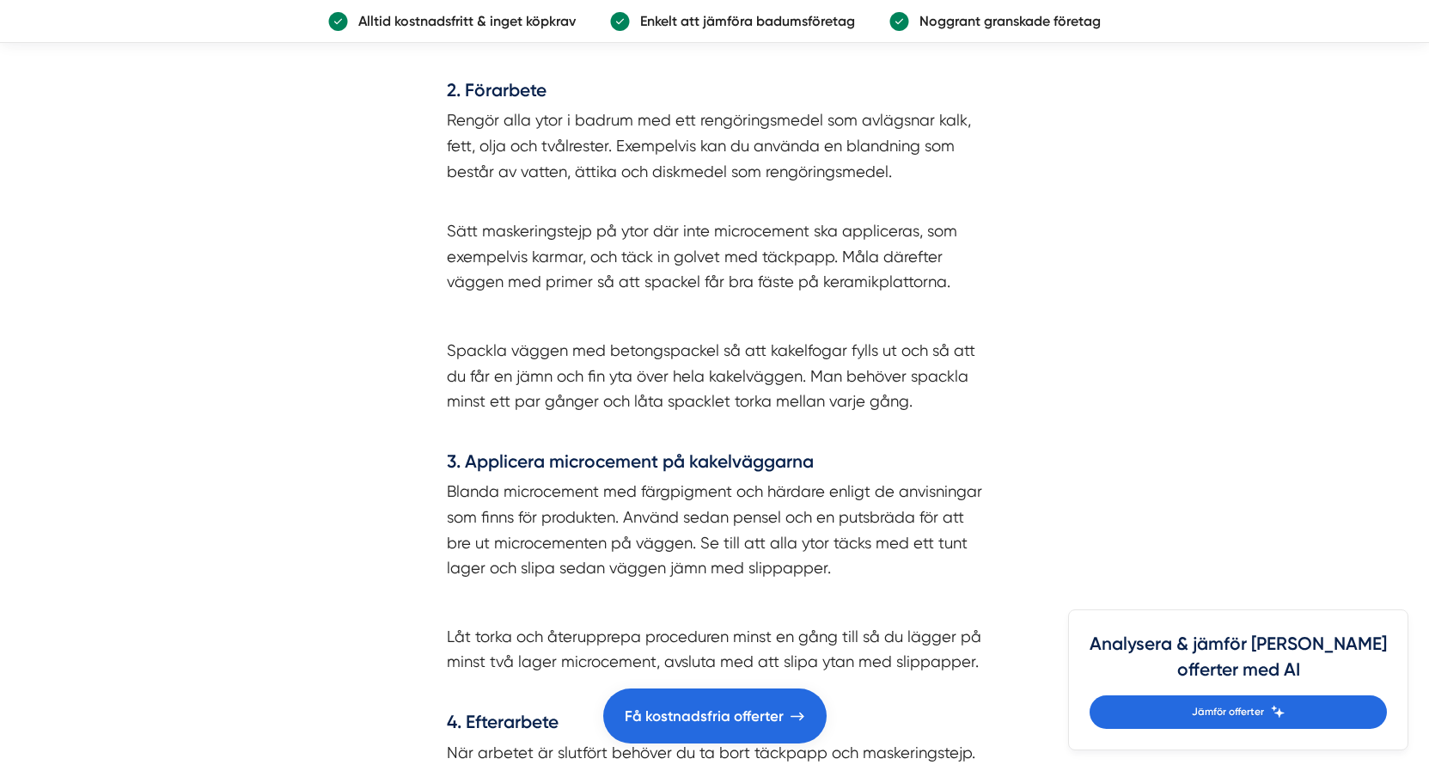
click at [404, 336] on div "[DATE] är det många som lockas att följa trender som dyker upp i tv-program och…" at bounding box center [715, 598] width 660 height 9673
click at [377, 329] on article "[DATE] är det många som lockas att följa trender som dyker upp i tv-program och…" at bounding box center [714, 627] width 1429 height 9771
click at [368, 339] on article "[DATE] är det många som lockas att följa trender som dyker upp i tv-program och…" at bounding box center [714, 627] width 1429 height 9771
click at [368, 355] on article "[DATE] är det många som lockas att följa trender som dyker upp i tv-program och…" at bounding box center [714, 627] width 1429 height 9771
click at [369, 356] on article "[DATE] är det många som lockas att följa trender som dyker upp i tv-program och…" at bounding box center [714, 627] width 1429 height 9771
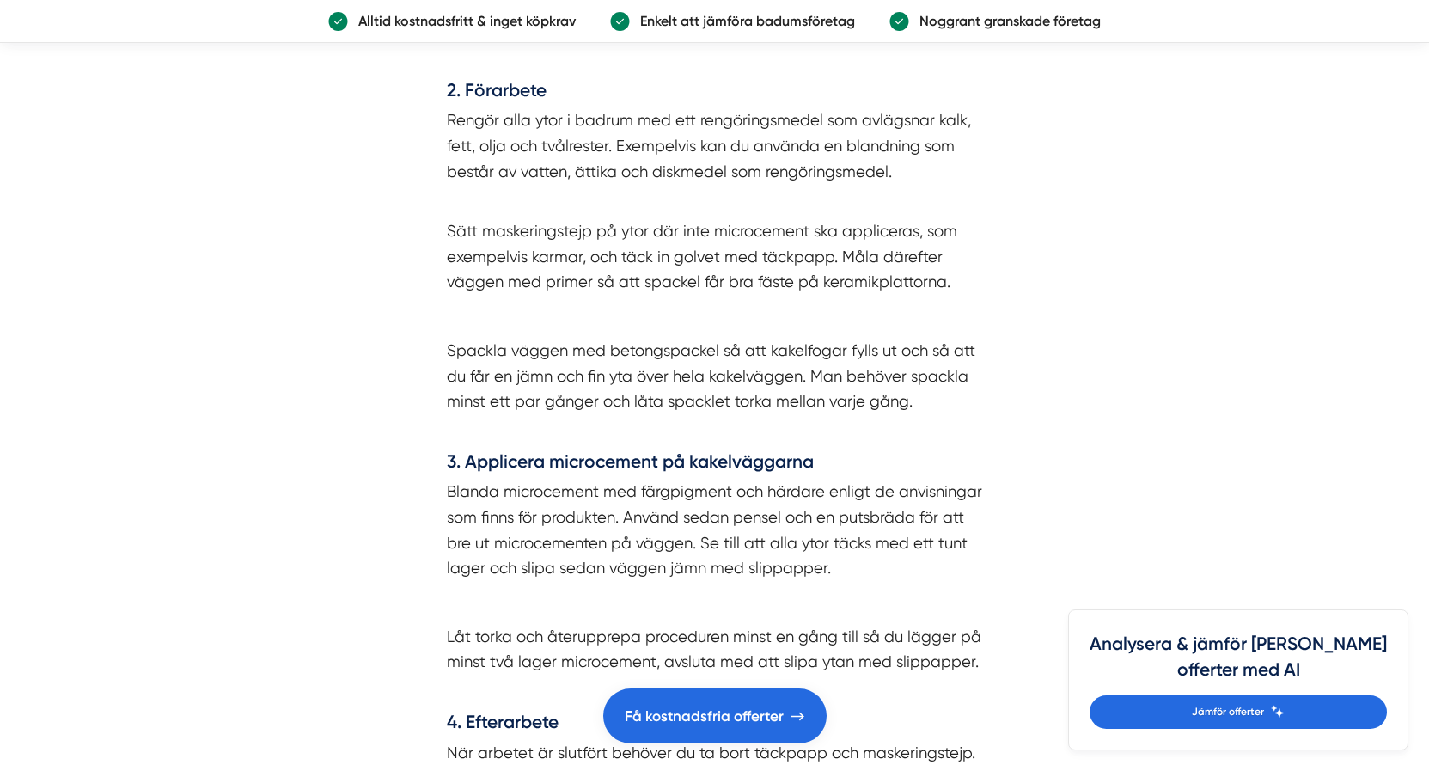
scroll to position [5024, 0]
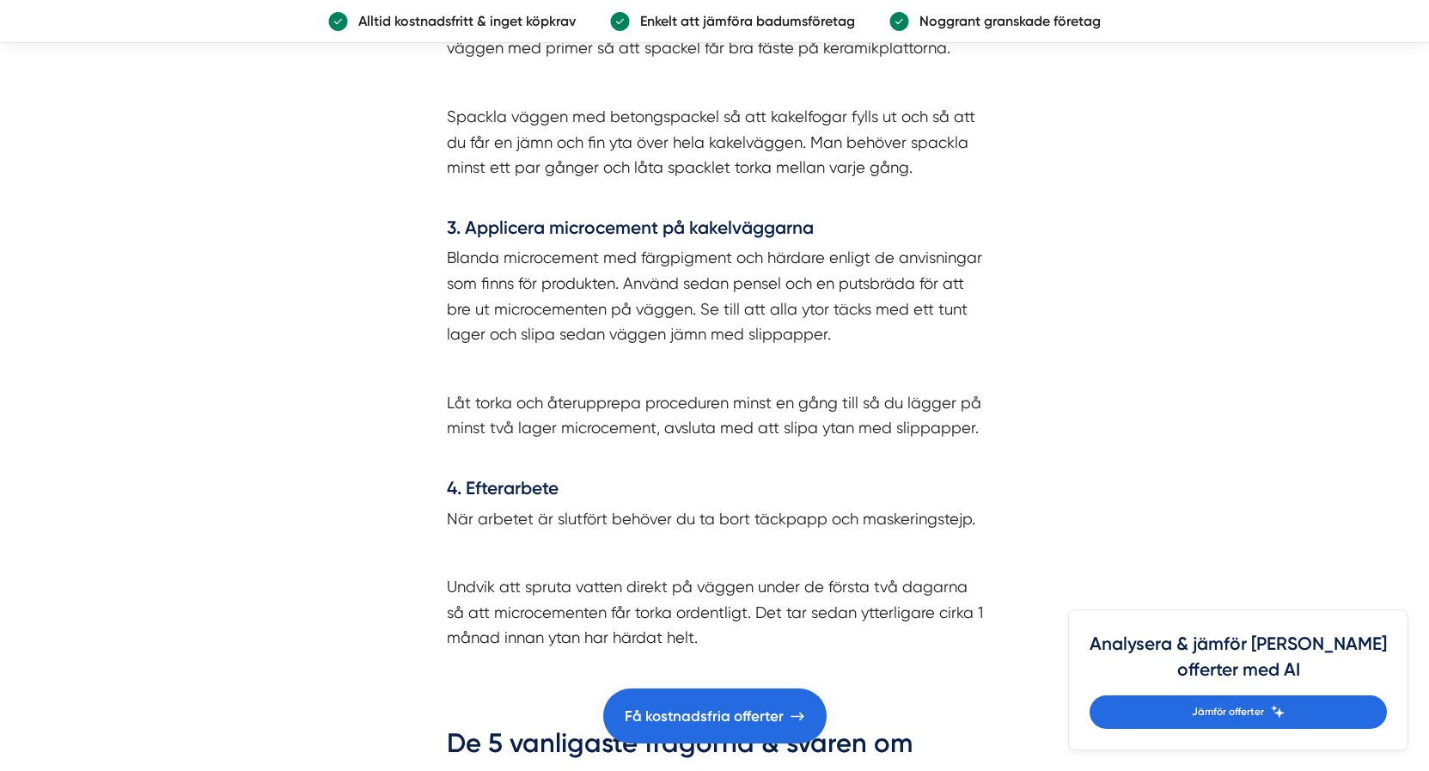
click at [372, 399] on article "[DATE] är det många som lockas att följa trender som dyker upp i tv-program och…" at bounding box center [714, 393] width 1429 height 9771
click at [374, 399] on article "[DATE] är det många som lockas att följa trender som dyker upp i tv-program och…" at bounding box center [714, 393] width 1429 height 9771
click at [377, 399] on article "[DATE] är det många som lockas att följa trender som dyker upp i tv-program och…" at bounding box center [714, 393] width 1429 height 9771
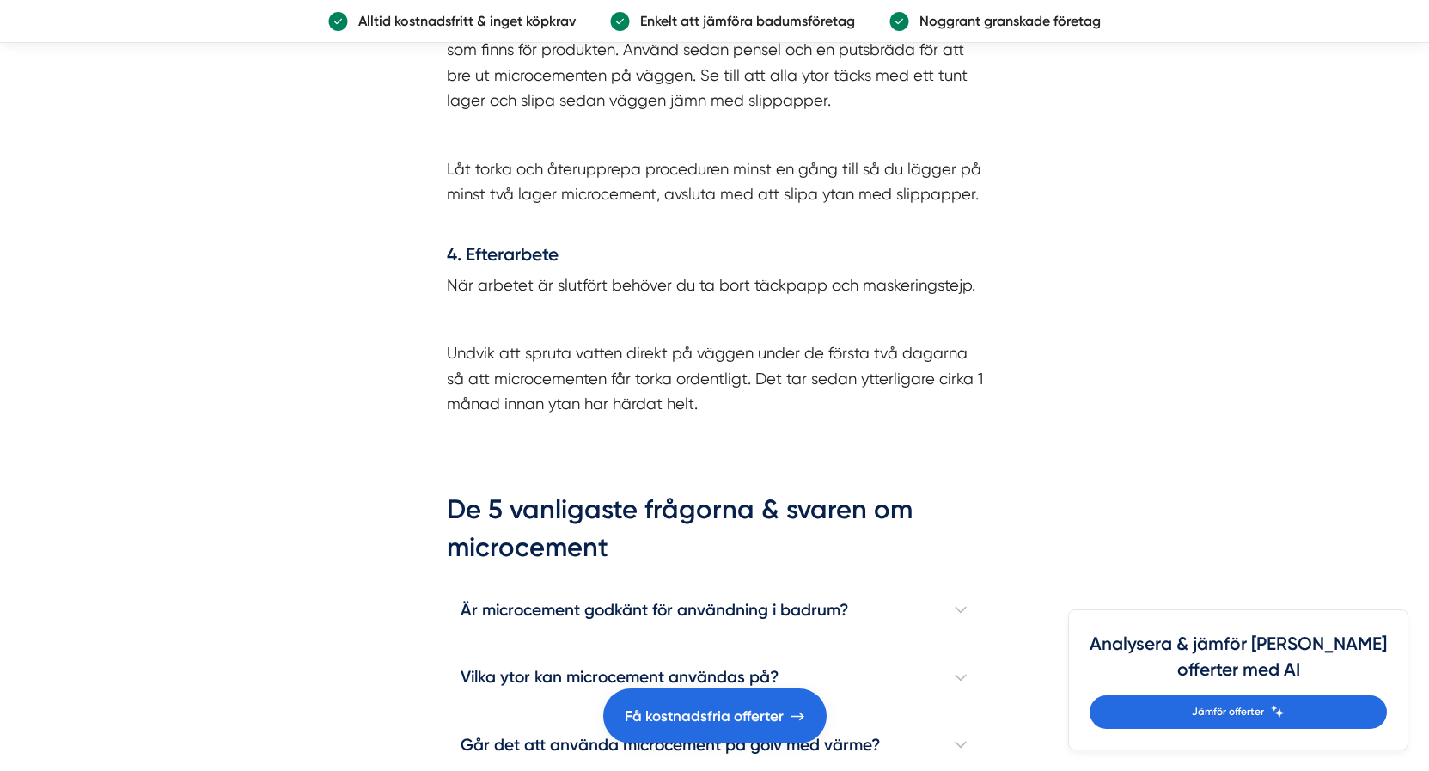
scroll to position [5375, 0]
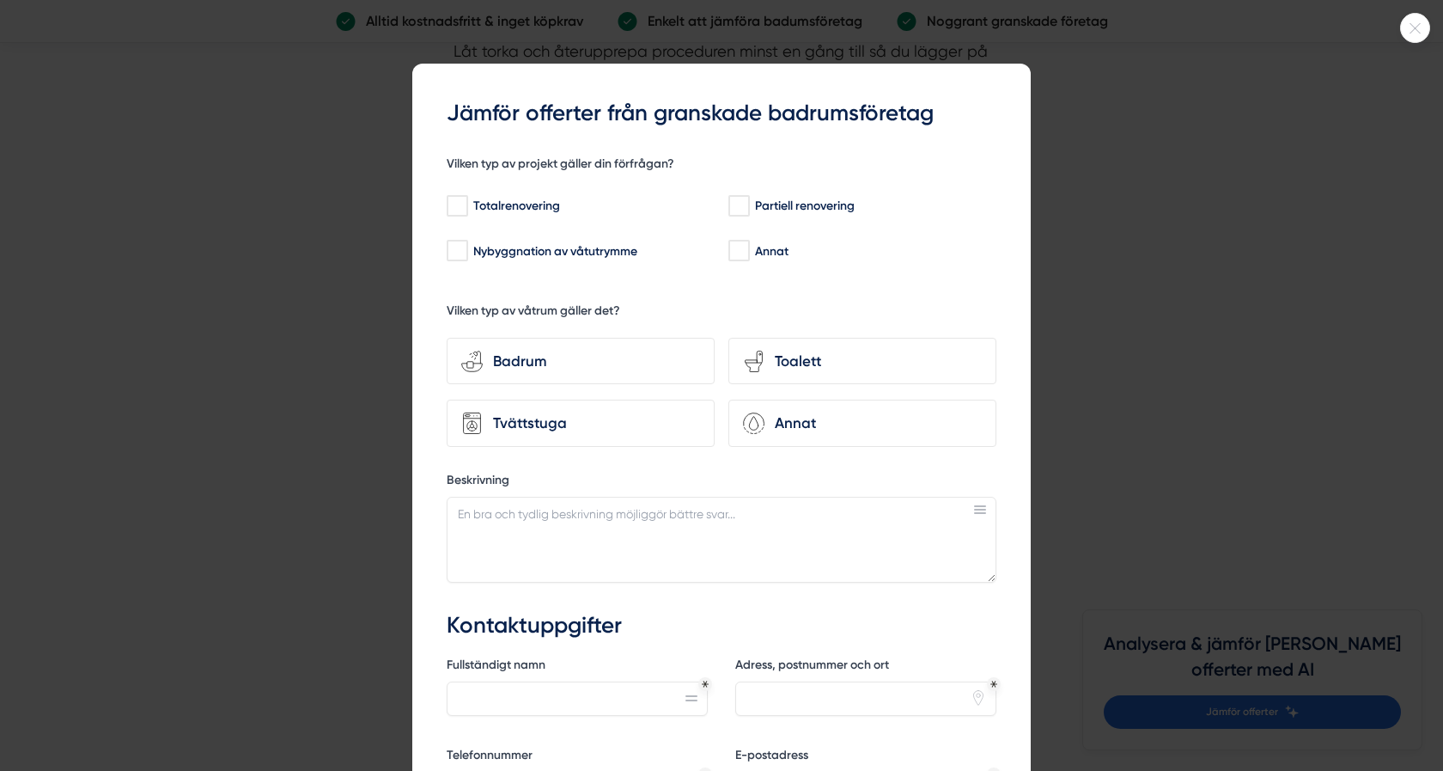
click at [325, 379] on div at bounding box center [721, 385] width 1443 height 771
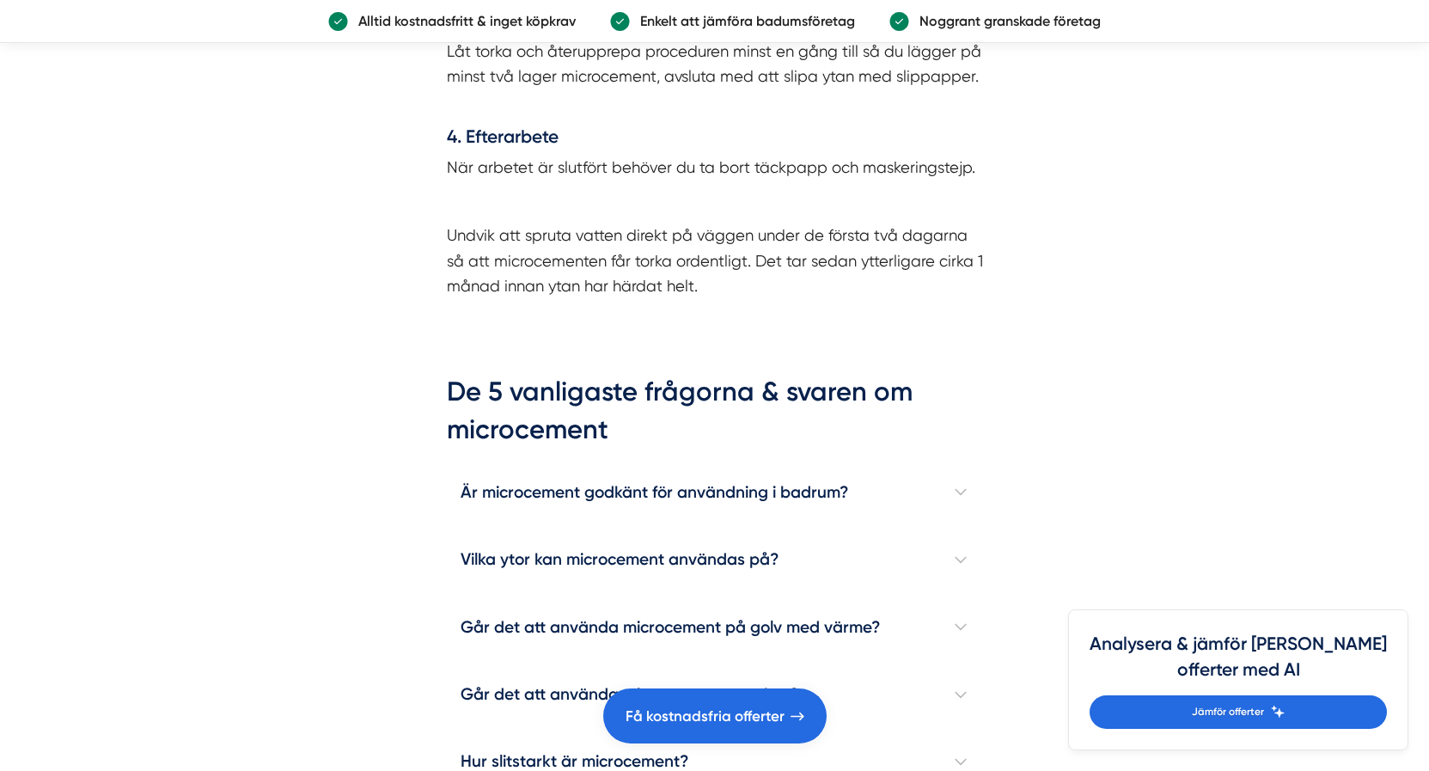
click at [350, 386] on article "[DATE] är det många som lockas att följa trender som dyker upp i tv-program och…" at bounding box center [714, 42] width 1429 height 9771
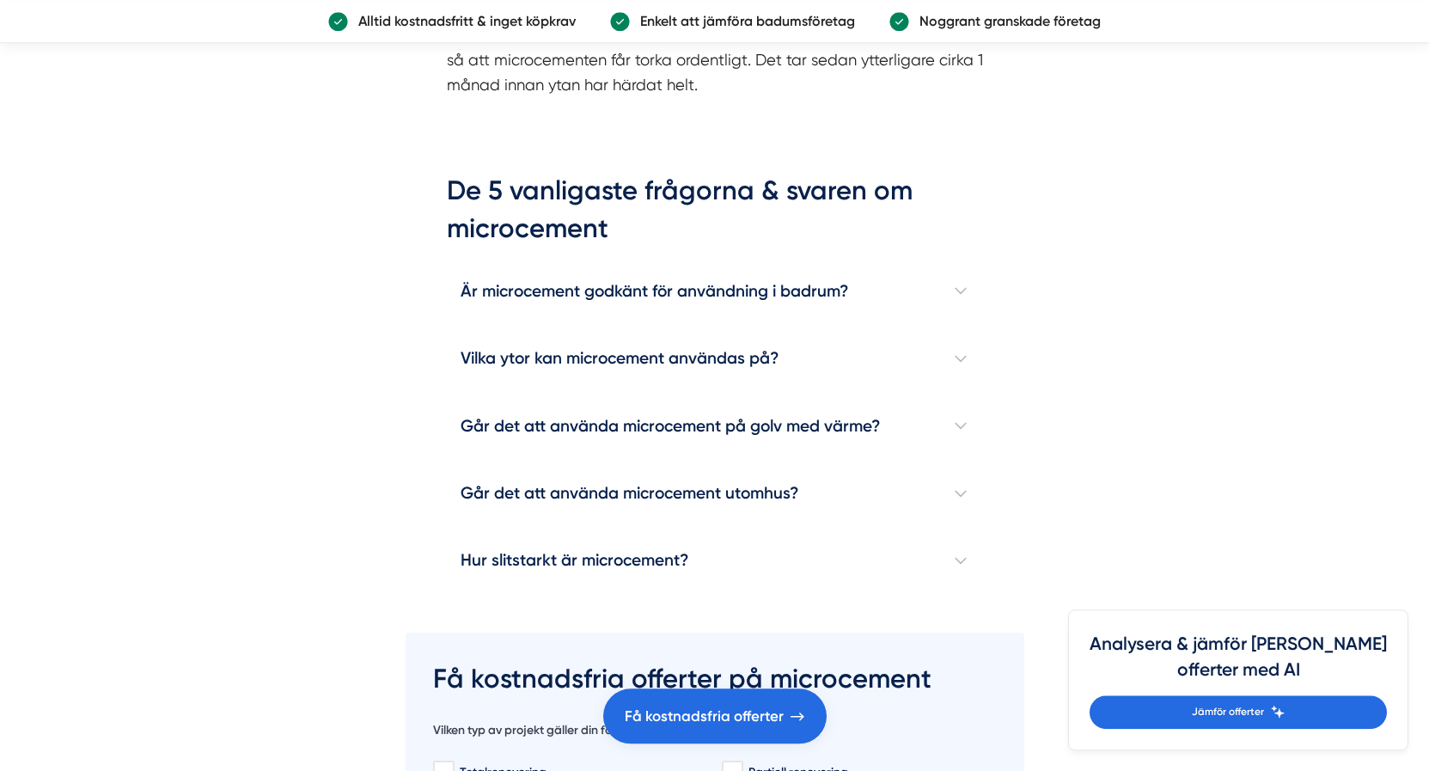
scroll to position [5609, 0]
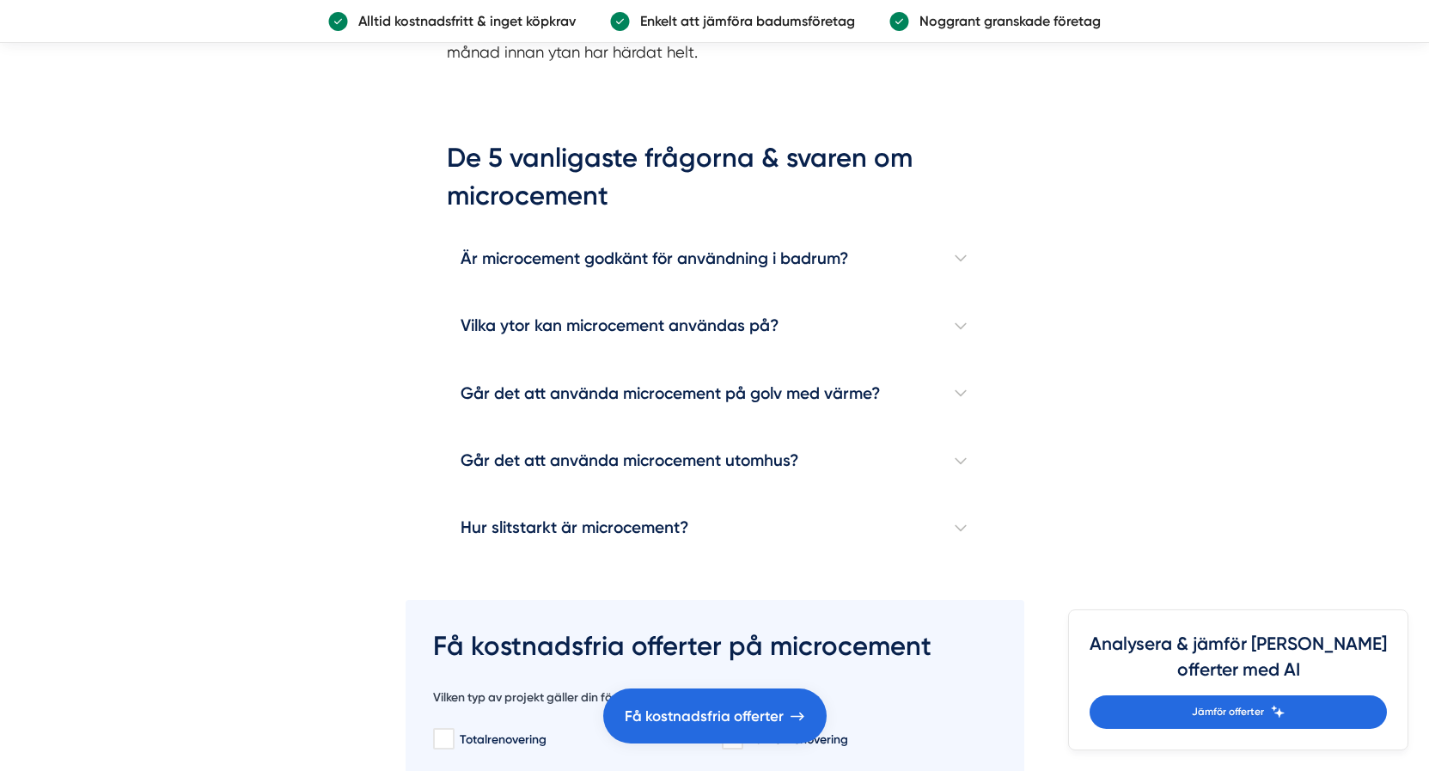
drag, startPoint x: 355, startPoint y: 387, endPoint x: 354, endPoint y: 375, distance: 12.9
click at [497, 238] on h4 "Är microcement godkänt för användning i badrum?" at bounding box center [715, 258] width 536 height 67
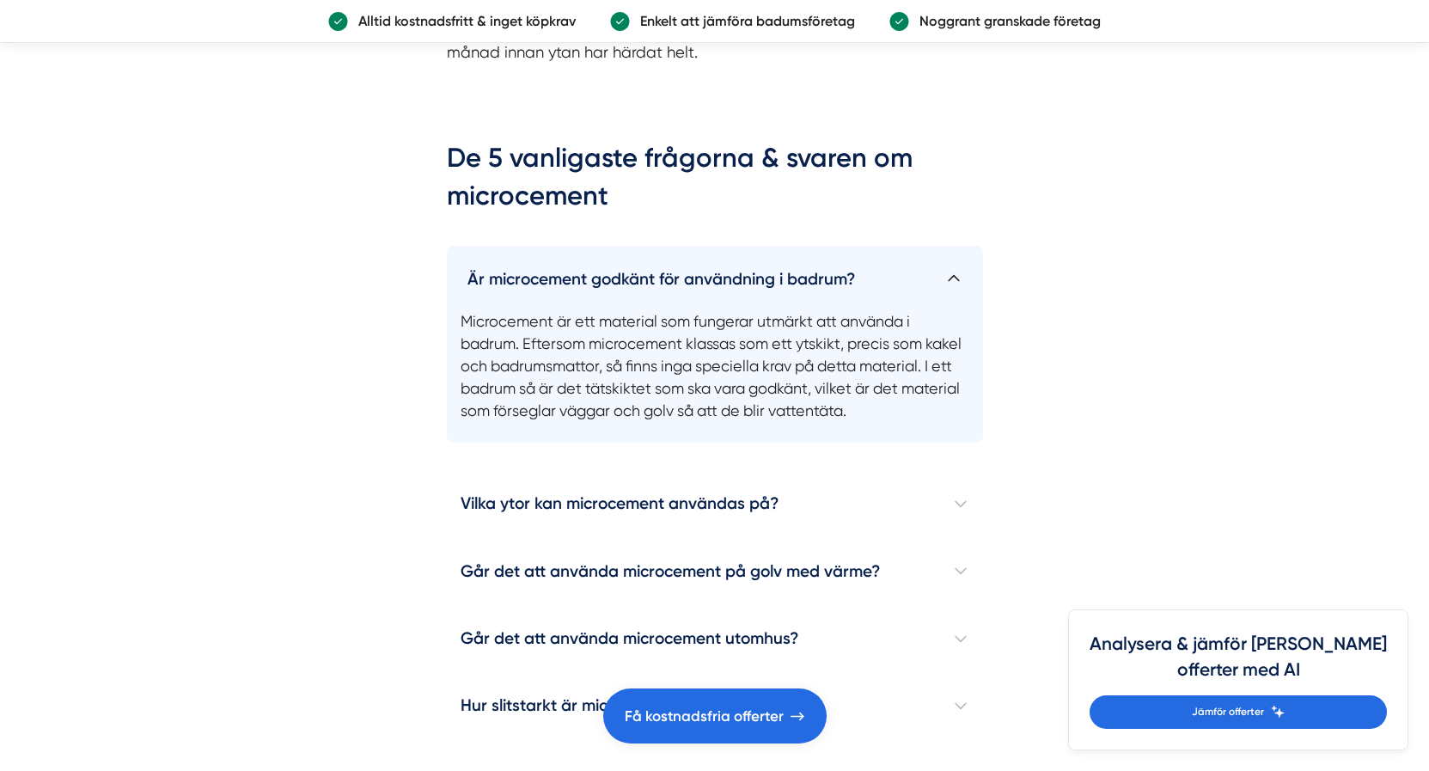
drag, startPoint x: 403, startPoint y: 244, endPoint x: 413, endPoint y: 242, distance: 10.5
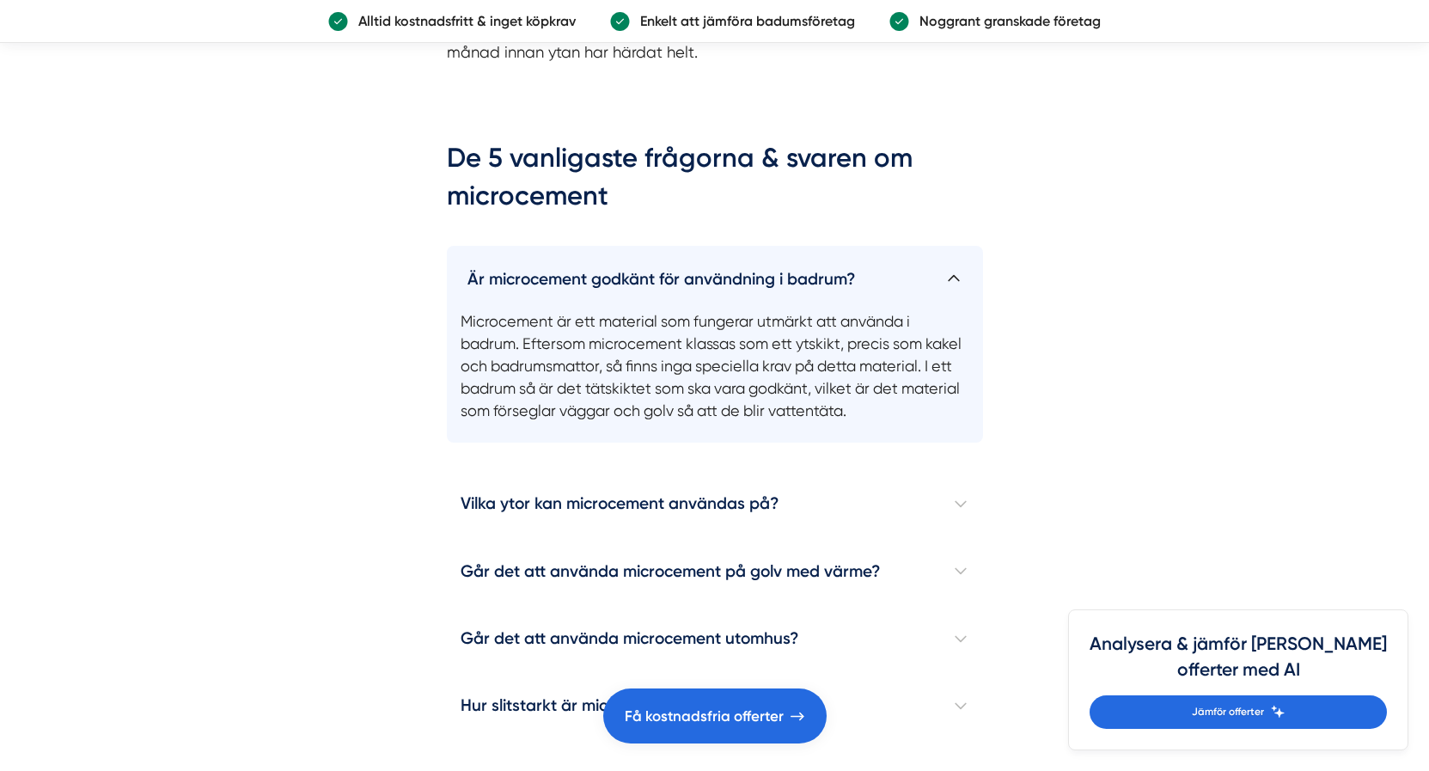
click at [485, 250] on h4 "Är microcement godkänt för användning i badrum?" at bounding box center [715, 272] width 536 height 52
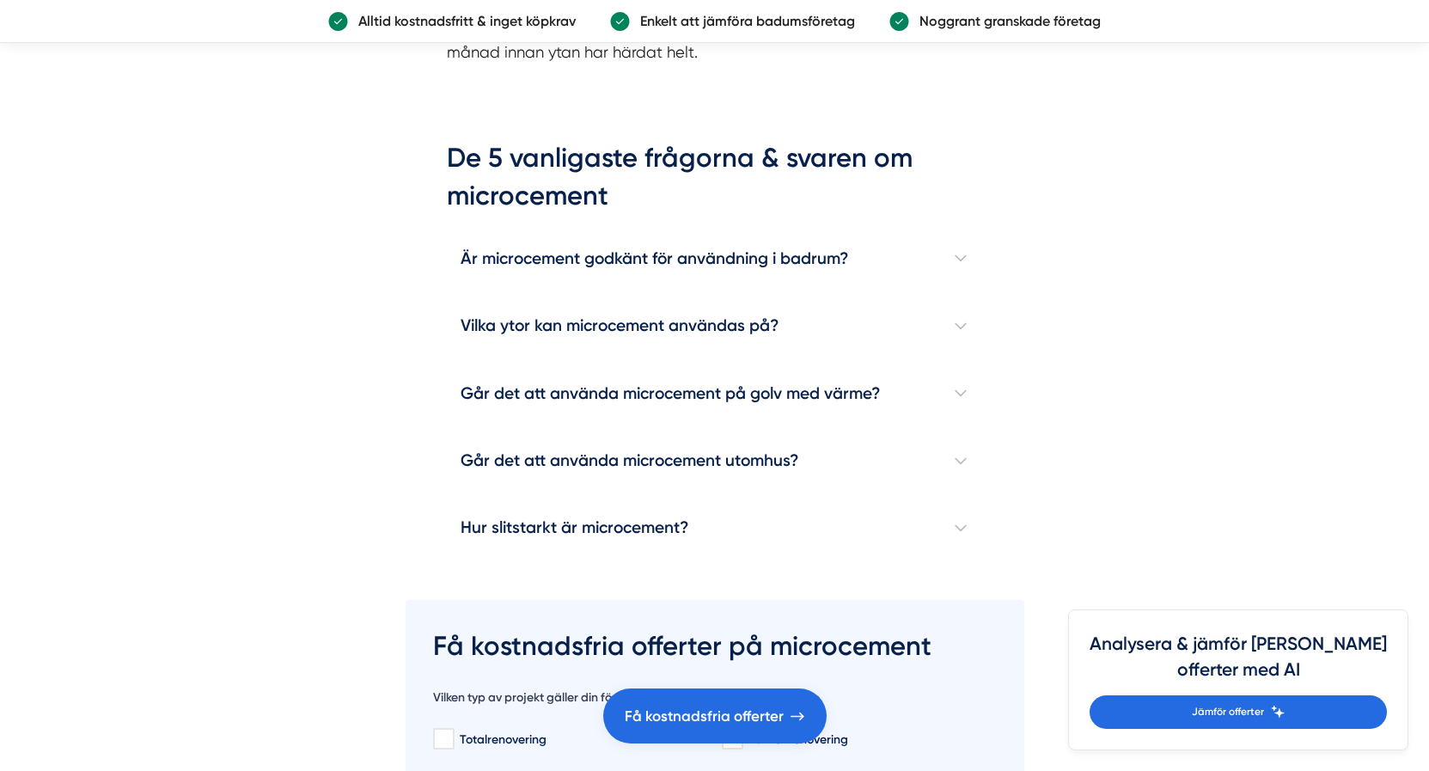
drag, startPoint x: 397, startPoint y: 268, endPoint x: 389, endPoint y: 274, distance: 9.8
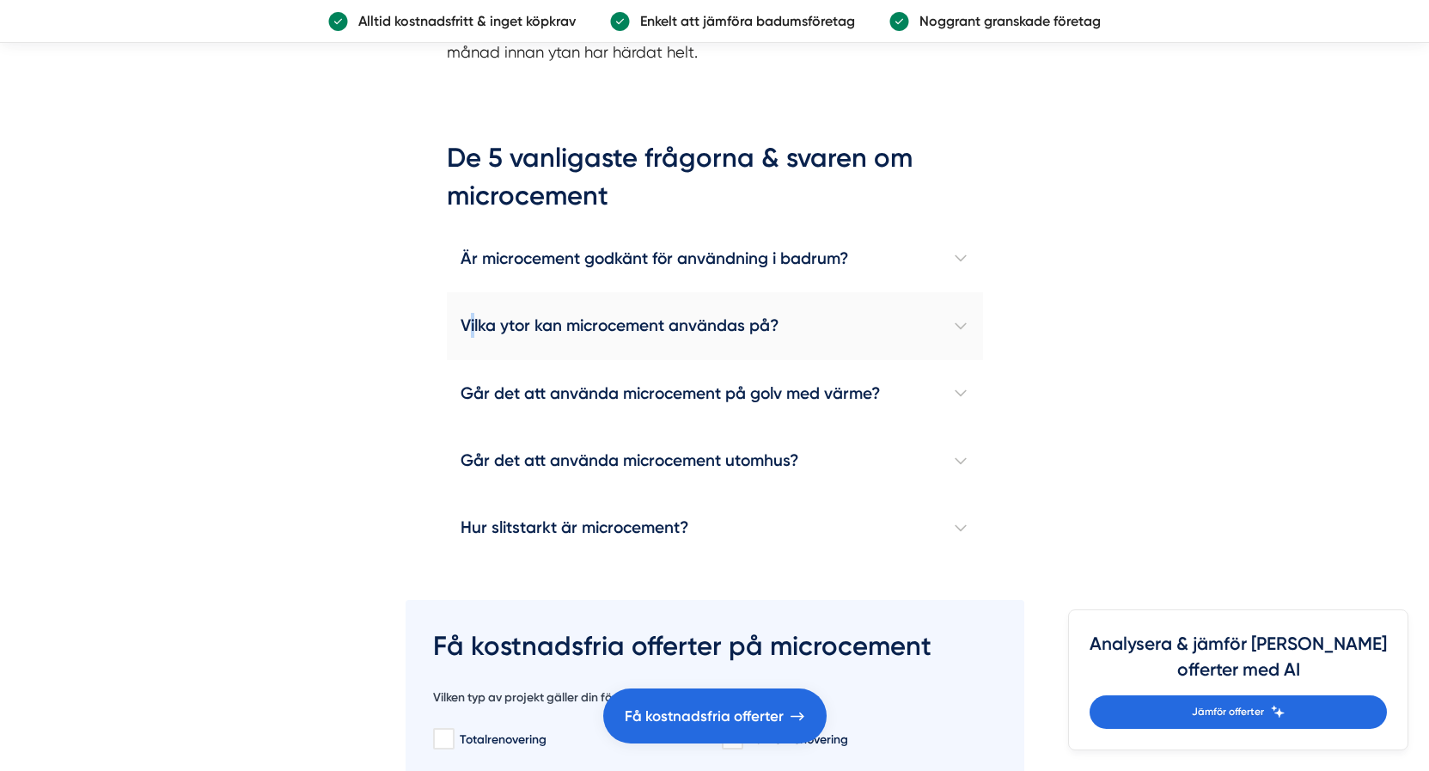
click at [472, 301] on h4 "Vilka ytor kan microcement användas på?" at bounding box center [715, 325] width 536 height 67
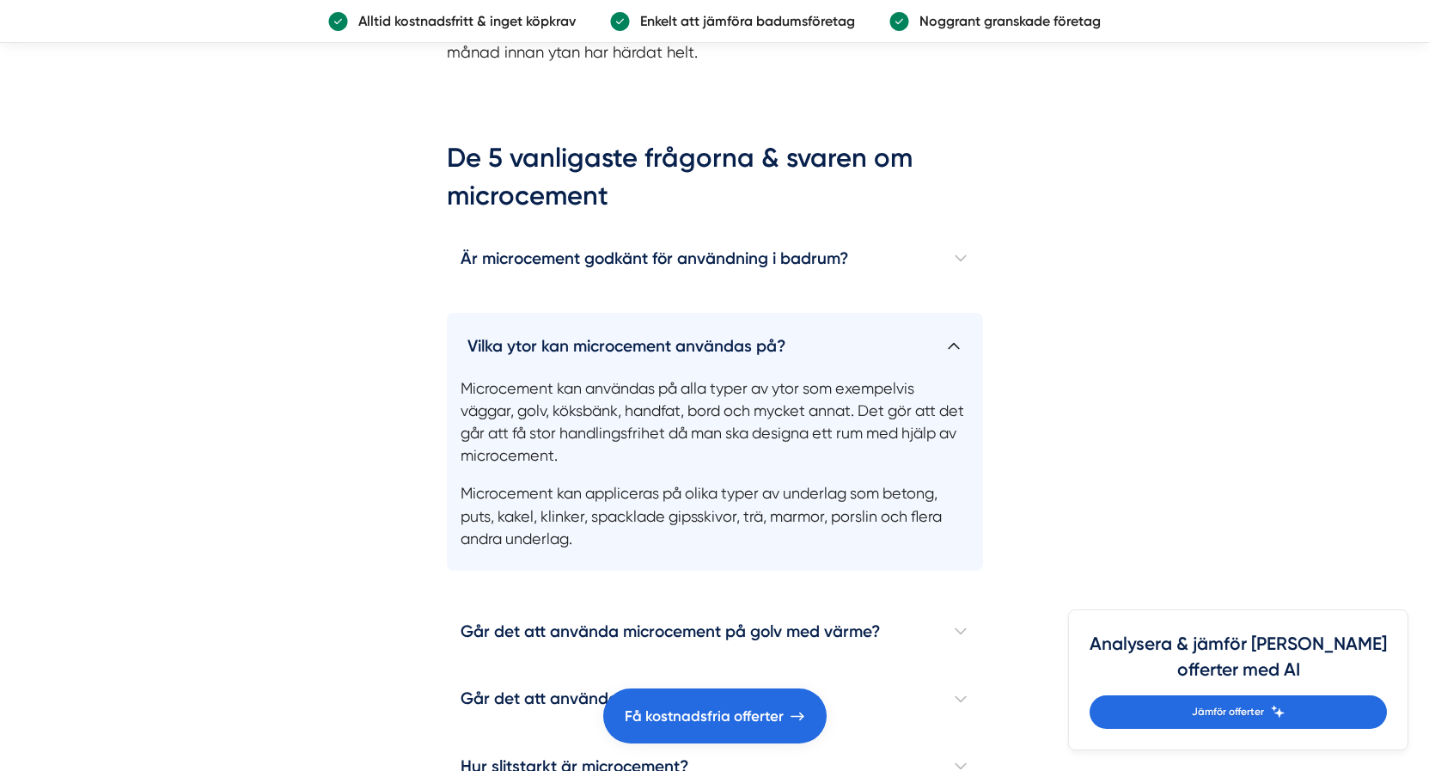
click at [424, 316] on div "De 5 vanligaste frågorna & svaren om microcement Är microcement godkänt för anv…" at bounding box center [714, 469] width 618 height 681
click at [490, 320] on h4 "Vilka ytor kan microcement användas på?" at bounding box center [715, 339] width 536 height 52
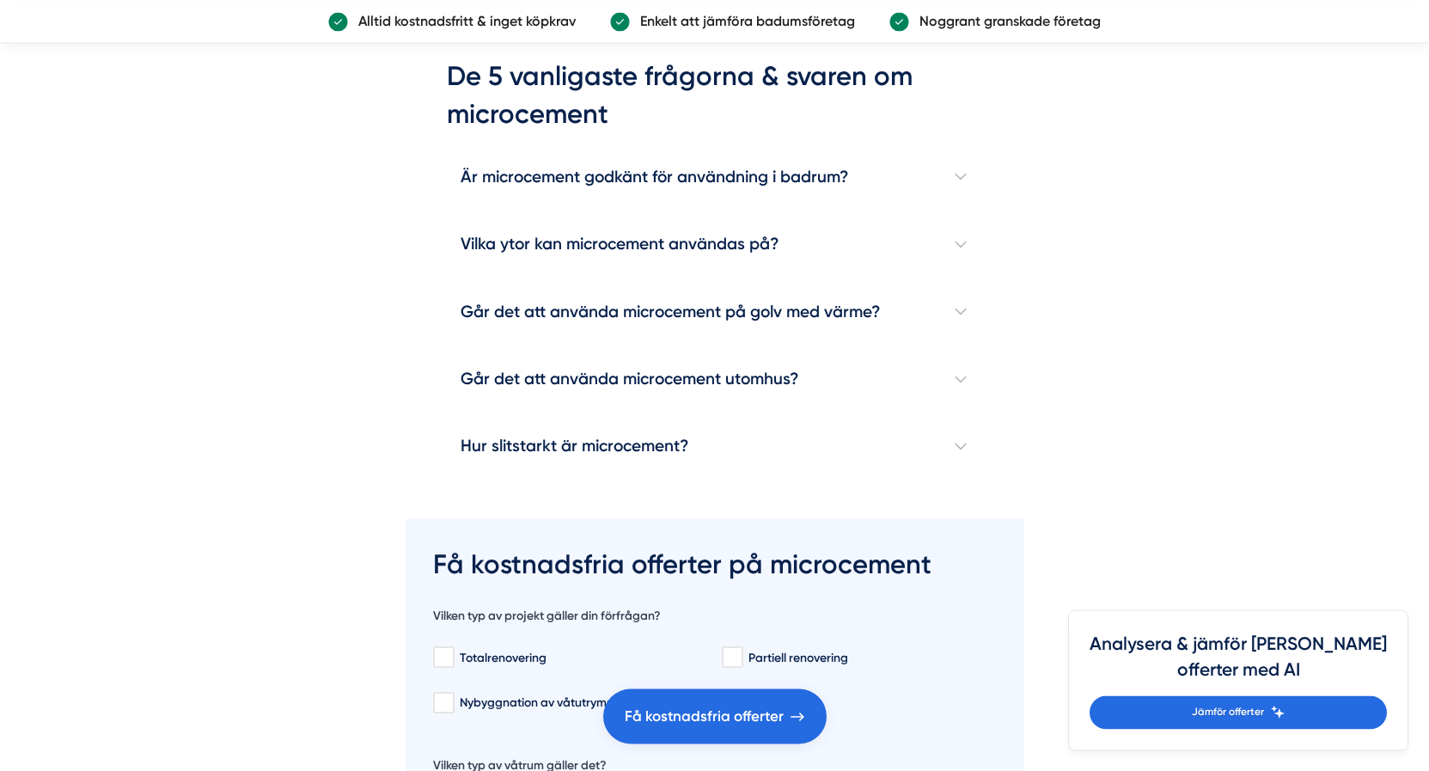
scroll to position [5725, 0]
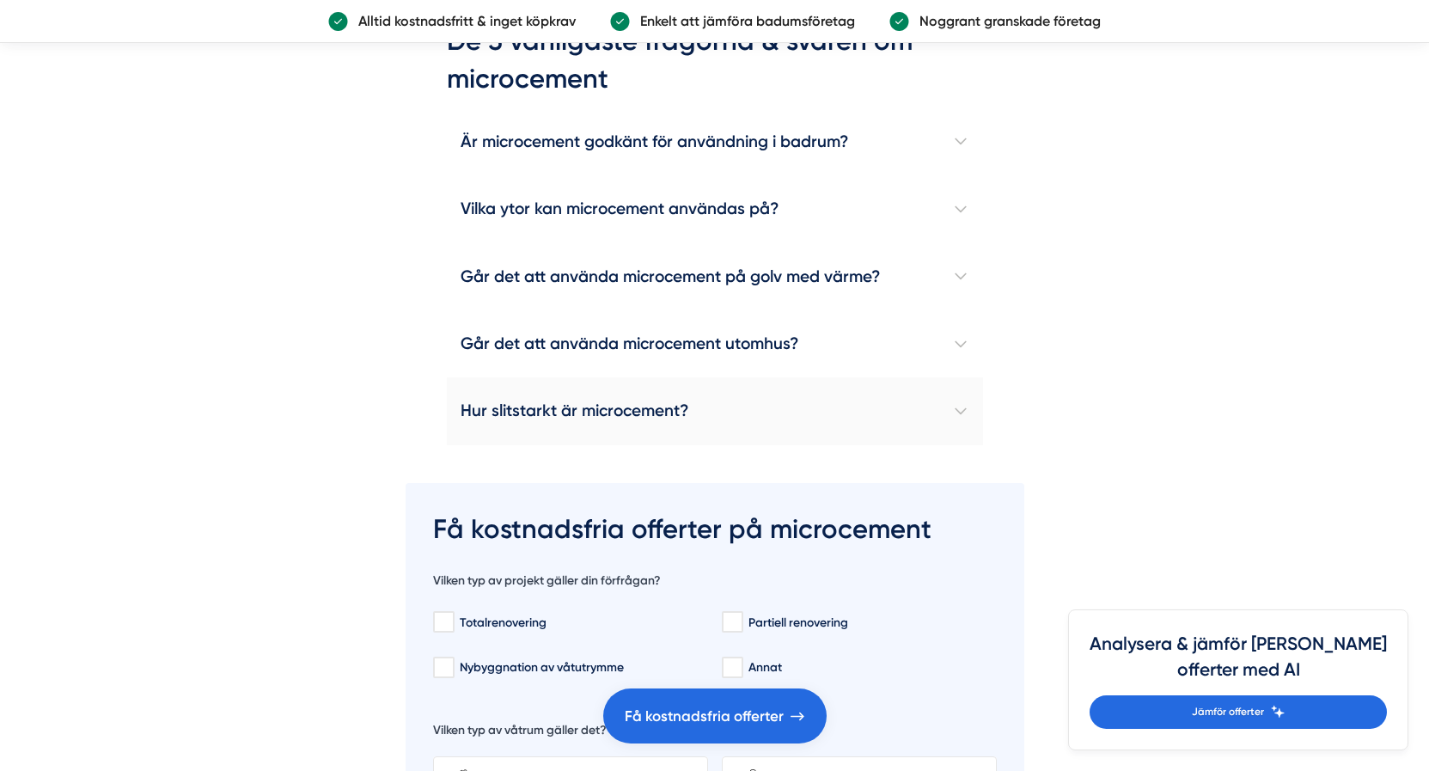
click at [463, 390] on h4 "Hur slitstarkt är microcement?" at bounding box center [715, 410] width 536 height 67
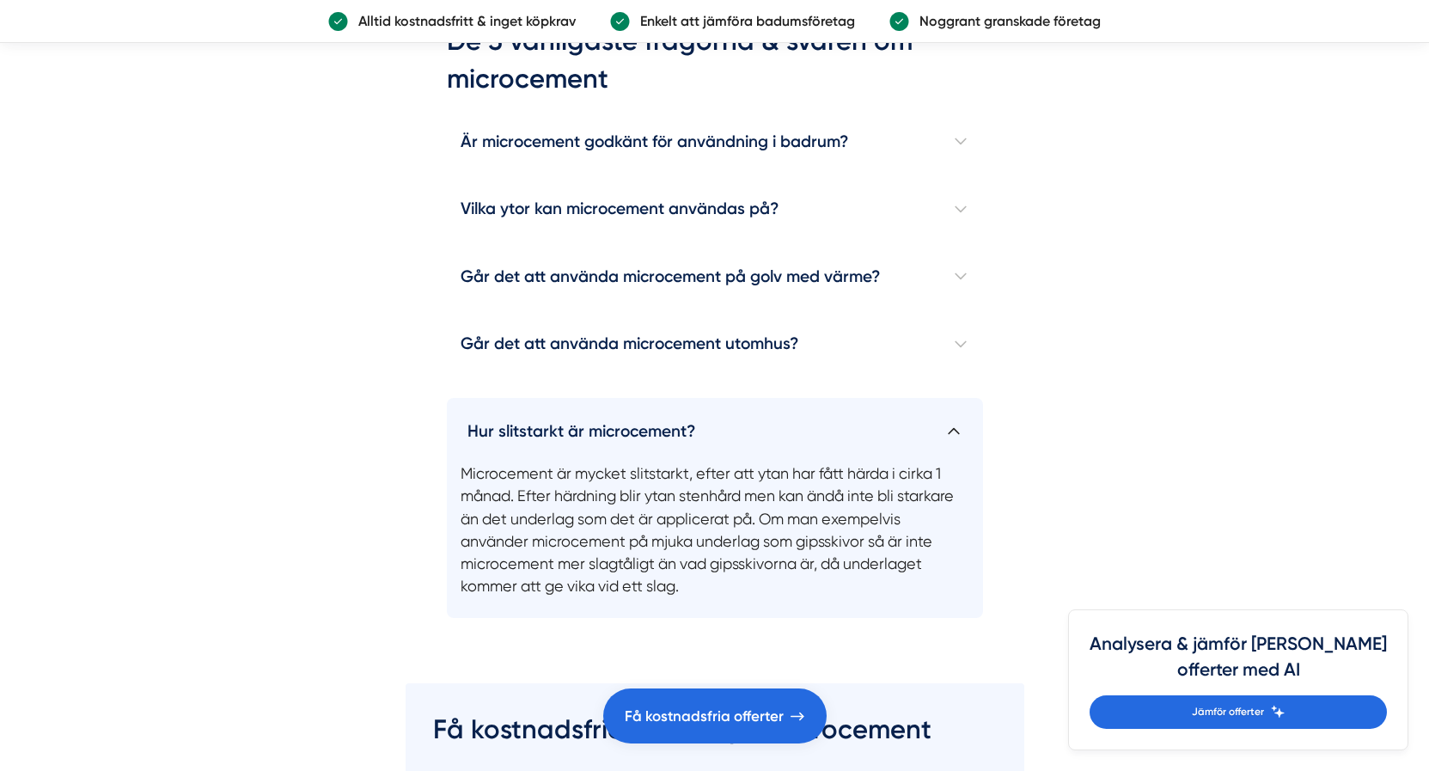
click at [510, 366] on div "De 5 vanligaste frågorna & svaren om microcement Är microcement godkänt för anv…" at bounding box center [715, 319] width 536 height 595
click at [506, 398] on h4 "Hur slitstarkt är microcement?" at bounding box center [715, 424] width 536 height 52
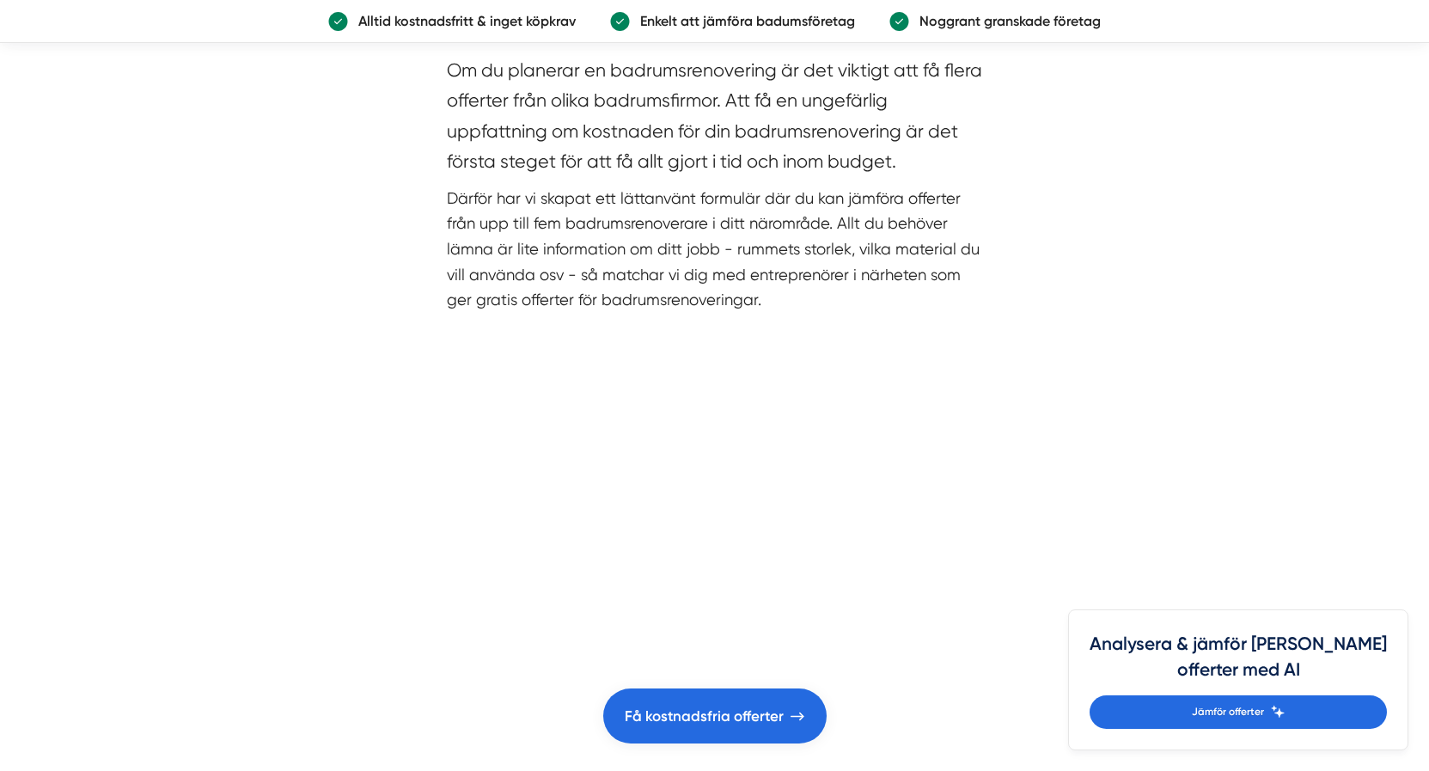
scroll to position [7595, 0]
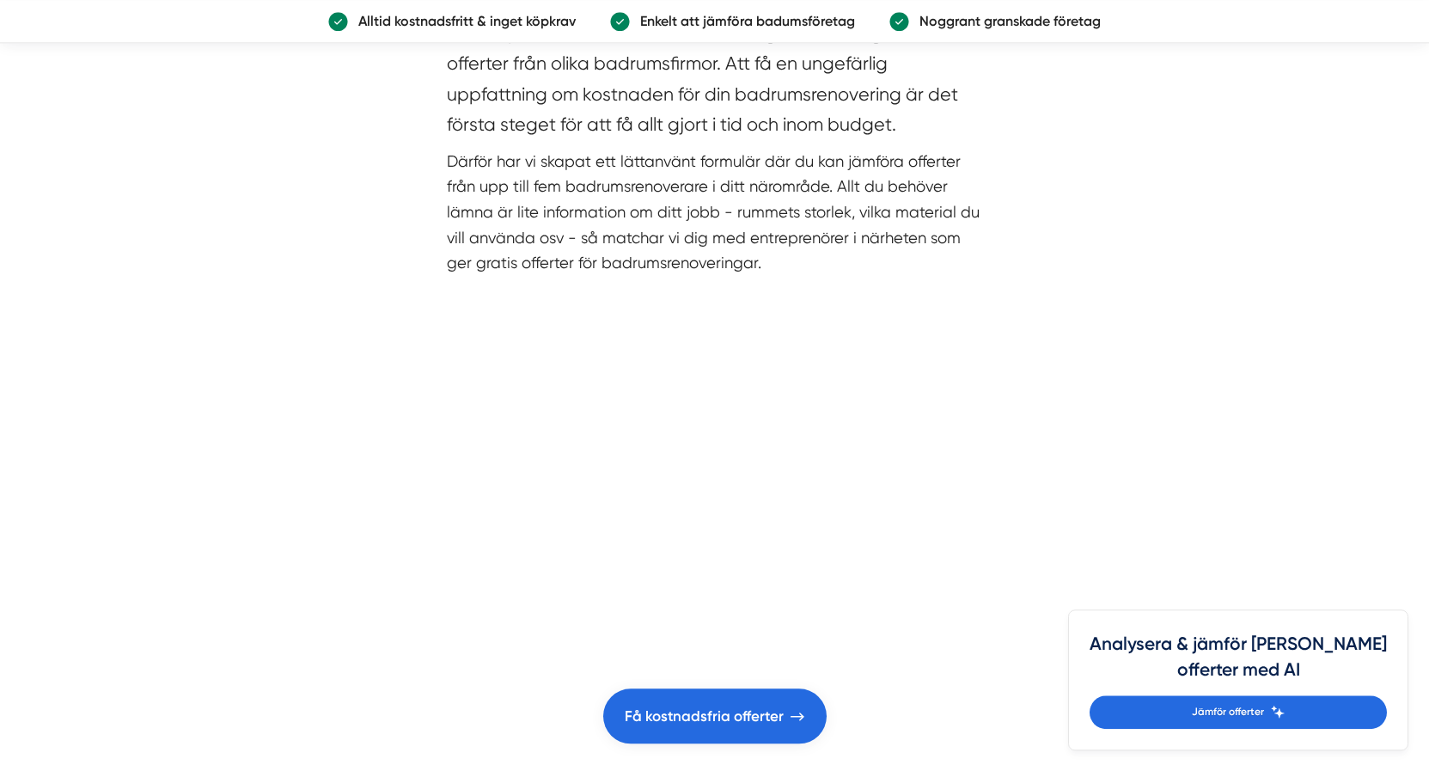
scroll to position [7942, 0]
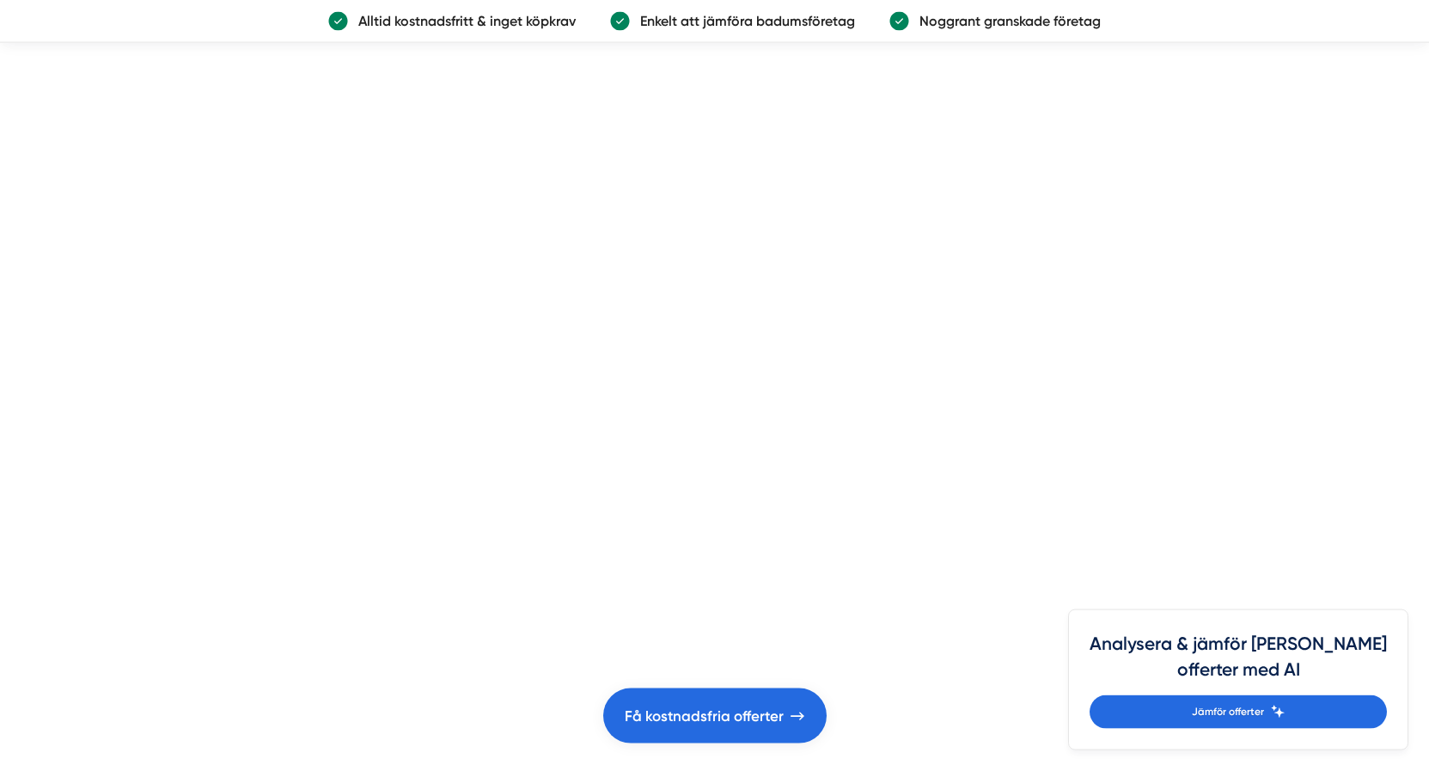
scroll to position [8058, 0]
